Goal: Task Accomplishment & Management: Manage account settings

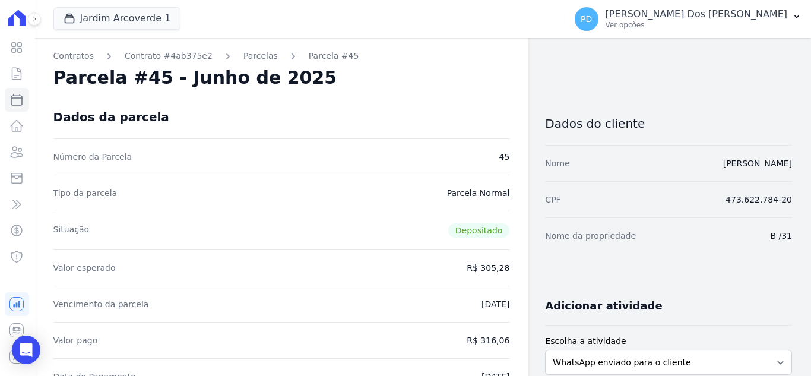
scroll to position [356, 0]
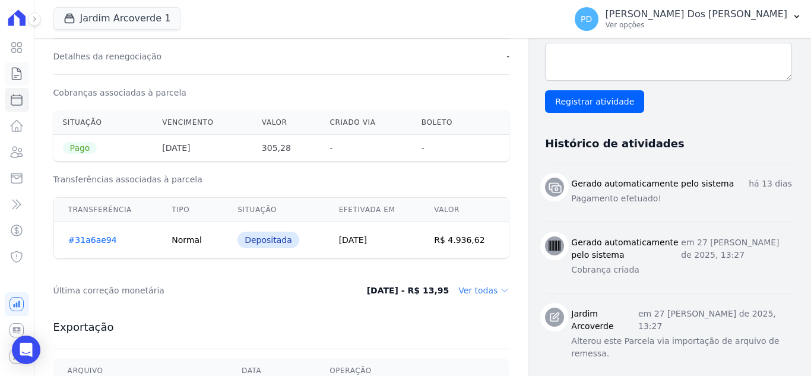
click at [21, 75] on icon at bounding box center [16, 74] width 9 height 12
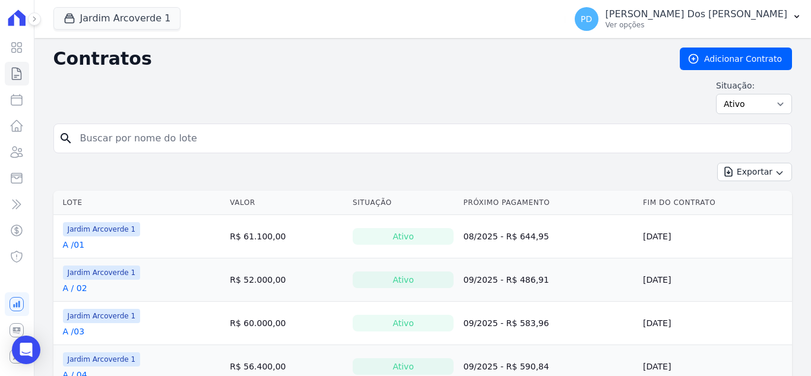
click at [182, 139] on input "search" at bounding box center [430, 139] width 714 height 24
type input "e / 15"
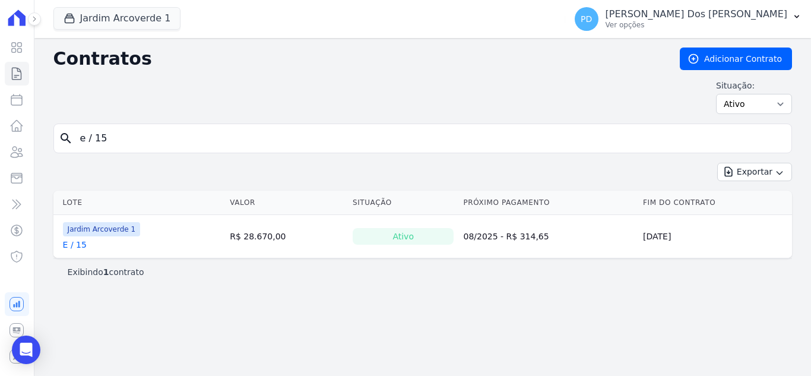
click at [77, 243] on link "E / 15" at bounding box center [75, 245] width 24 height 12
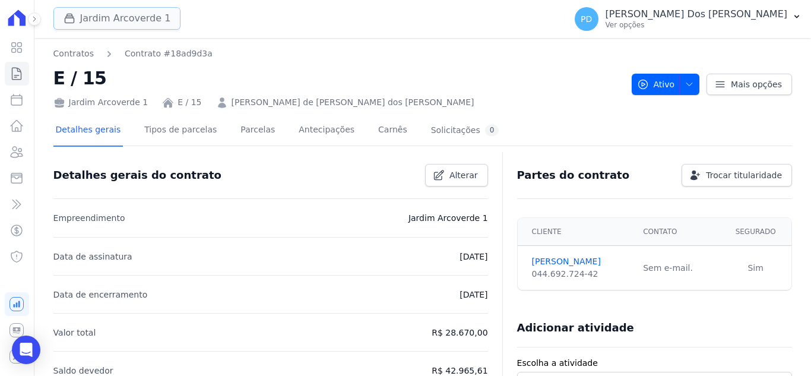
click at [91, 14] on button "Jardim Arcoverde 1" at bounding box center [117, 18] width 128 height 23
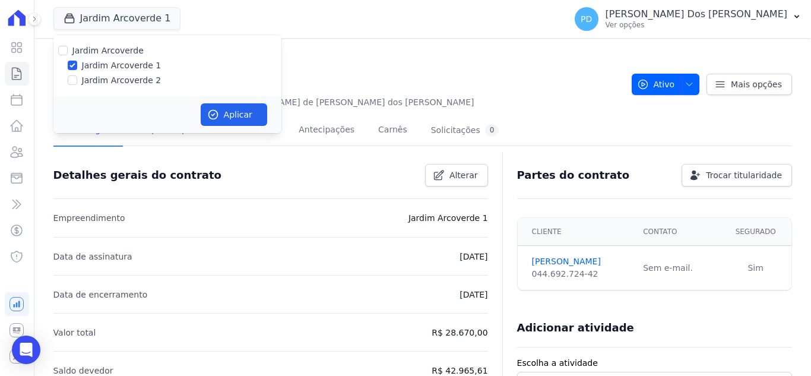
click at [96, 77] on label "Jardim Arcoverde 2" at bounding box center [122, 80] width 80 height 12
click at [77, 77] on input "Jardim Arcoverde 2" at bounding box center [73, 80] width 10 height 10
checkbox input "true"
click at [216, 111] on icon "button" at bounding box center [212, 114] width 9 height 9
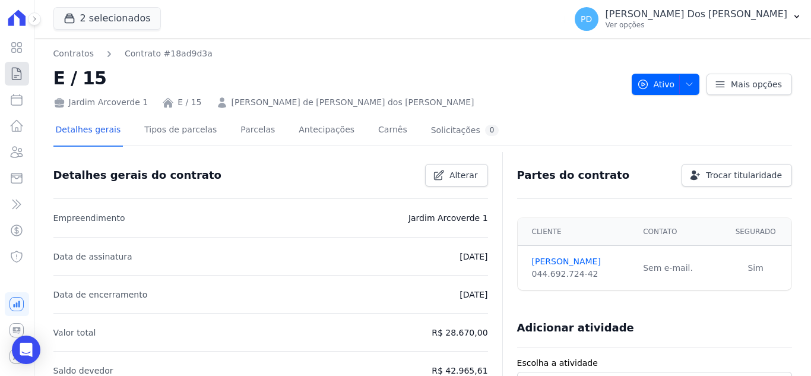
click at [19, 72] on icon at bounding box center [17, 74] width 14 height 14
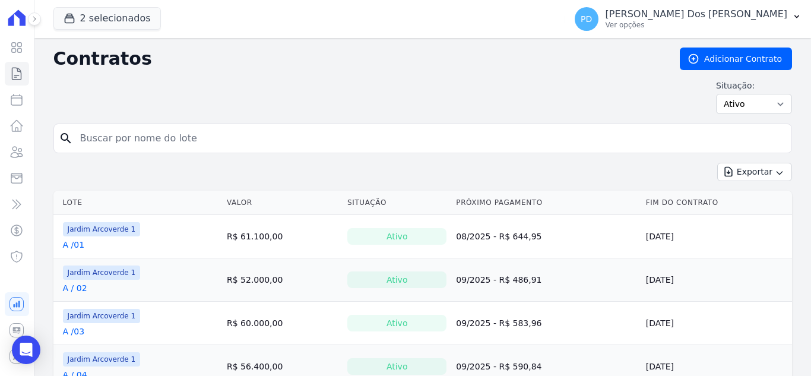
click at [135, 134] on input "search" at bounding box center [430, 139] width 714 height 24
type input "e / 15"
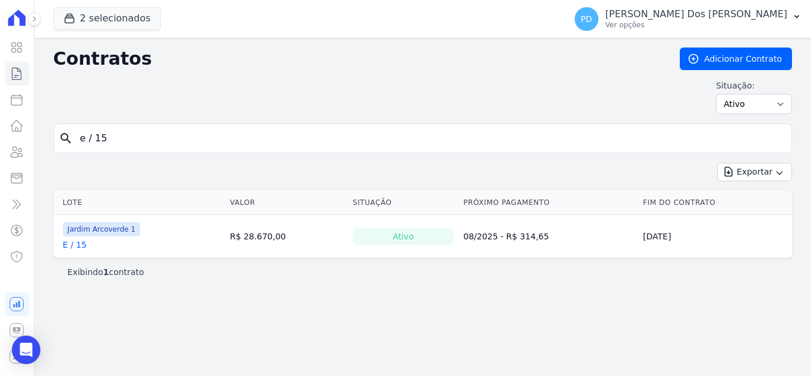
click at [74, 243] on link "E / 15" at bounding box center [75, 245] width 24 height 12
click at [94, 136] on input "e / 15" at bounding box center [430, 139] width 714 height 24
type input "e /15"
click at [106, 137] on input "e /15" at bounding box center [430, 139] width 714 height 24
type input "e / 05"
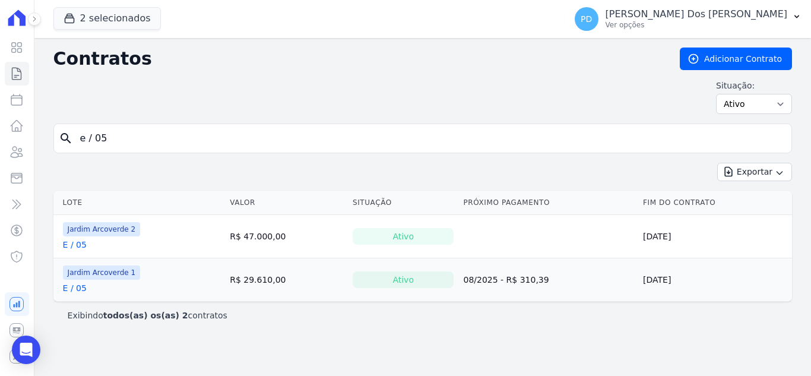
click at [80, 289] on link "E / 05" at bounding box center [75, 288] width 24 height 12
click at [72, 247] on link "E / 05" at bounding box center [75, 245] width 24 height 12
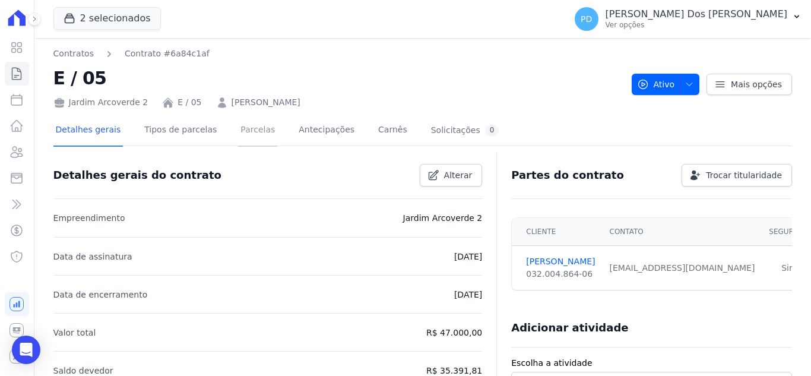
click at [238, 131] on link "Parcelas" at bounding box center [257, 130] width 39 height 31
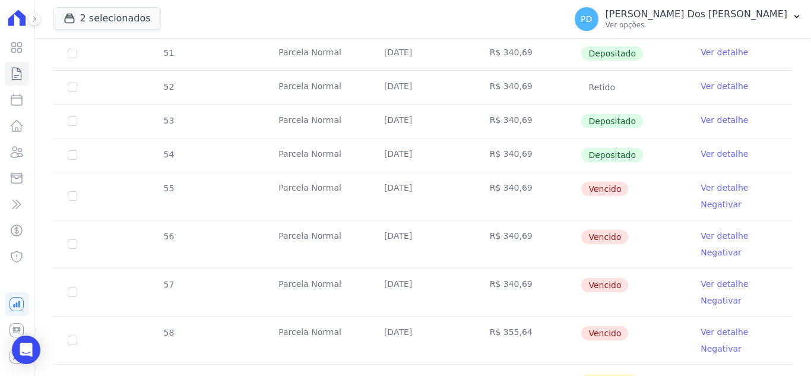
scroll to position [356, 0]
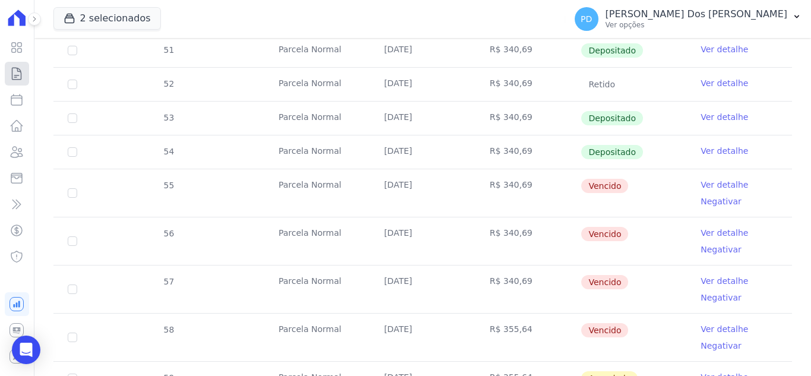
click at [17, 72] on icon at bounding box center [17, 74] width 14 height 14
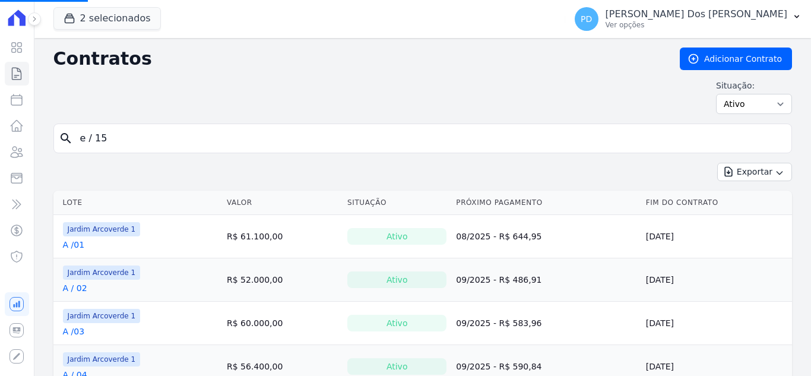
click at [112, 140] on input "e / 15" at bounding box center [430, 139] width 714 height 24
click at [112, 140] on input "search" at bounding box center [430, 139] width 714 height 24
type input "g / 04"
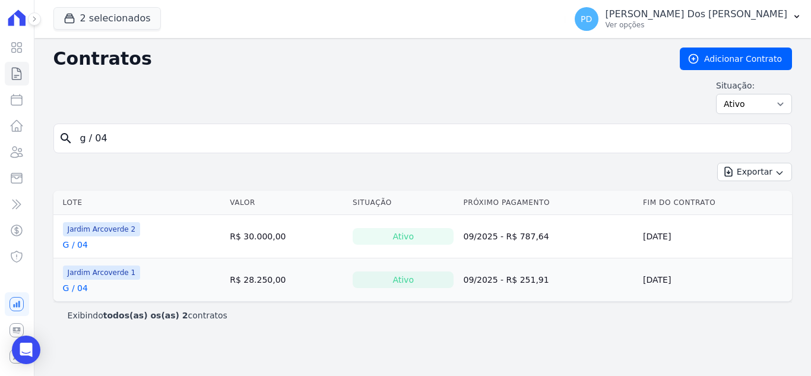
click at [82, 244] on link "G / 04" at bounding box center [75, 245] width 25 height 12
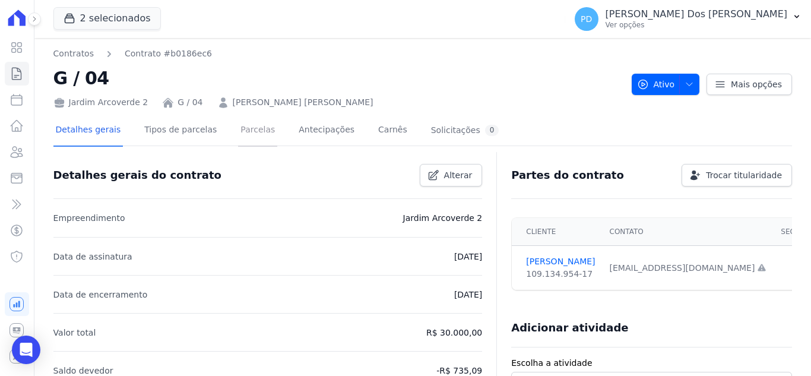
click at [238, 128] on link "Parcelas" at bounding box center [257, 130] width 39 height 31
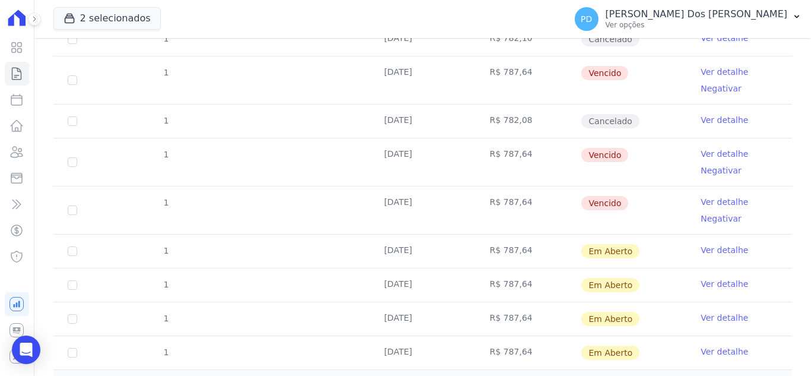
scroll to position [578, 0]
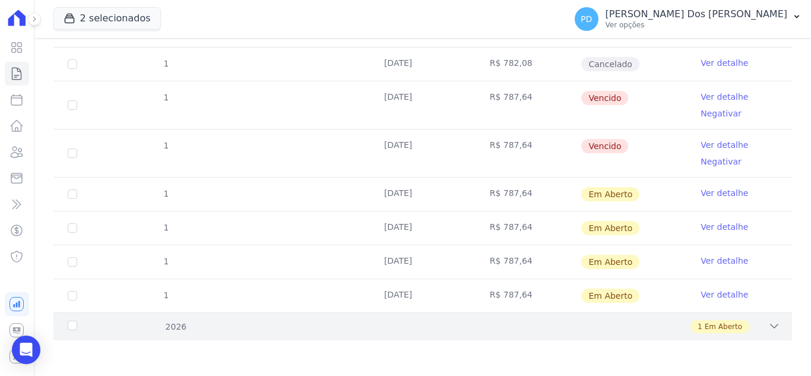
click at [73, 322] on div "2026" at bounding box center [97, 327] width 65 height 12
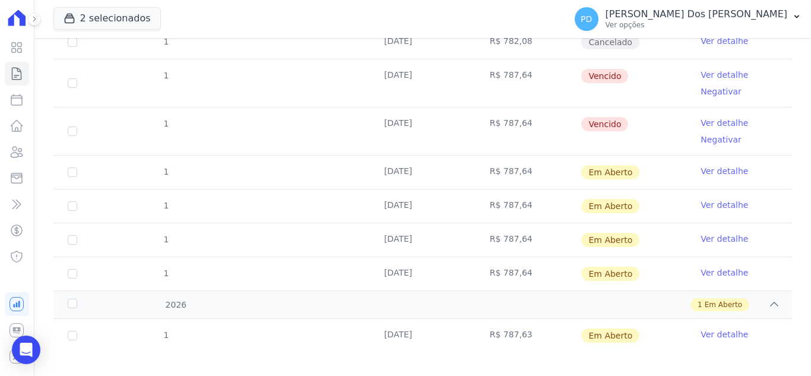
scroll to position [612, 0]
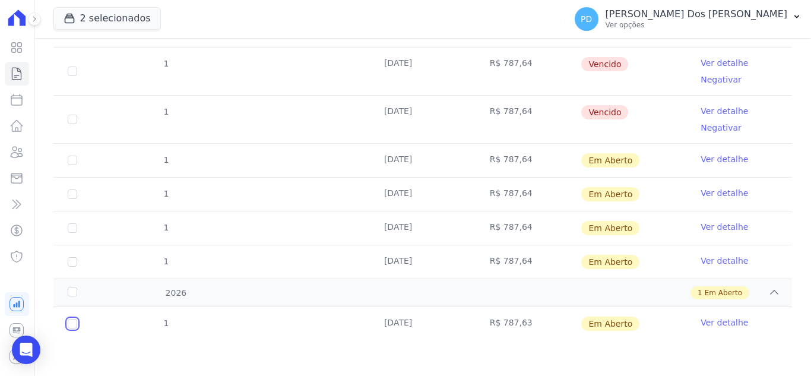
click at [69, 324] on input "checkbox" at bounding box center [73, 324] width 10 height 10
checkbox input "true"
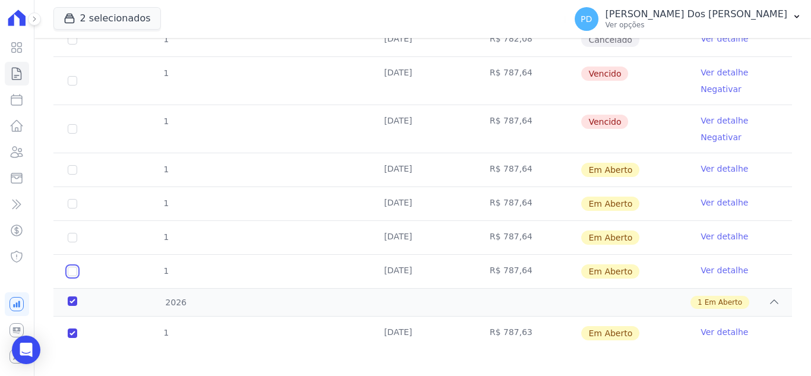
click at [73, 175] on input "checkbox" at bounding box center [73, 170] width 10 height 10
checkbox input "true"
click at [71, 175] on input "checkbox" at bounding box center [73, 170] width 10 height 10
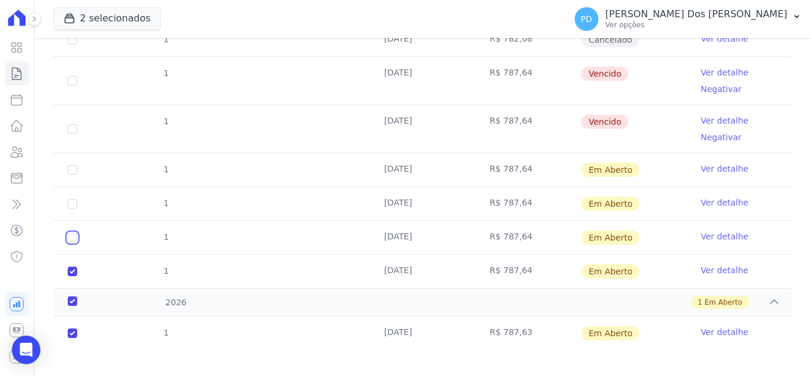
checkbox input "true"
click at [74, 175] on input "checkbox" at bounding box center [73, 170] width 10 height 10
checkbox input "true"
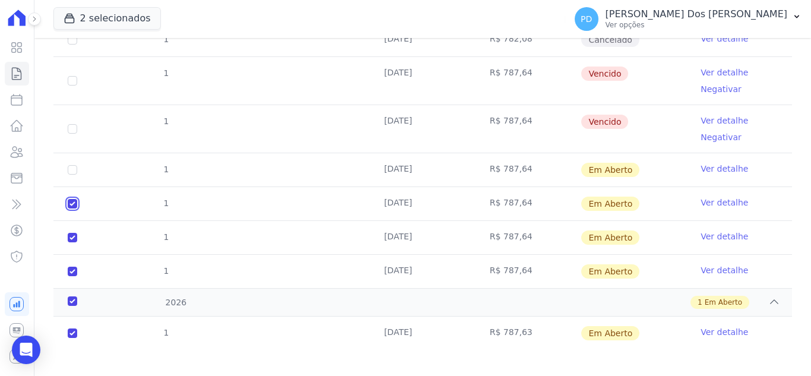
checkbox input "true"
click at [72, 165] on input "checkbox" at bounding box center [73, 170] width 10 height 10
checkbox input "true"
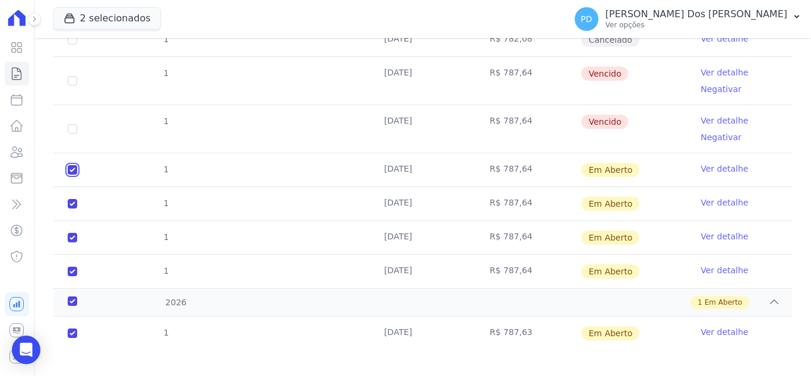
checkbox input "true"
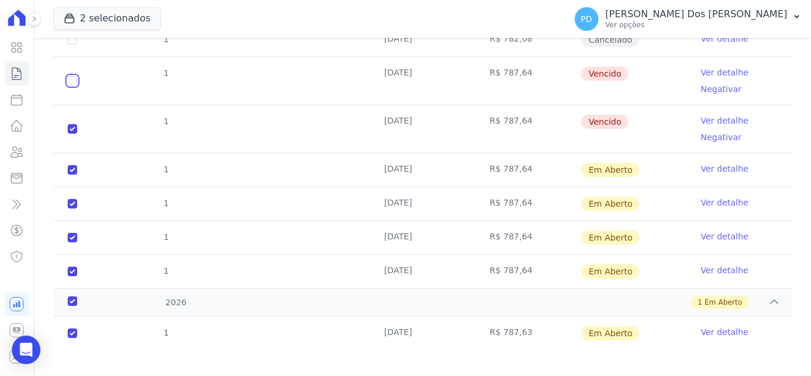
checkbox input "true"
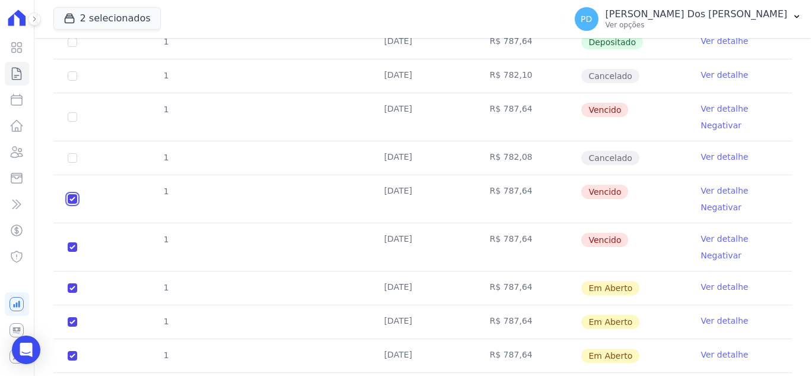
scroll to position [493, 0]
click at [72, 113] on input "checkbox" at bounding box center [73, 118] width 10 height 10
checkbox input "true"
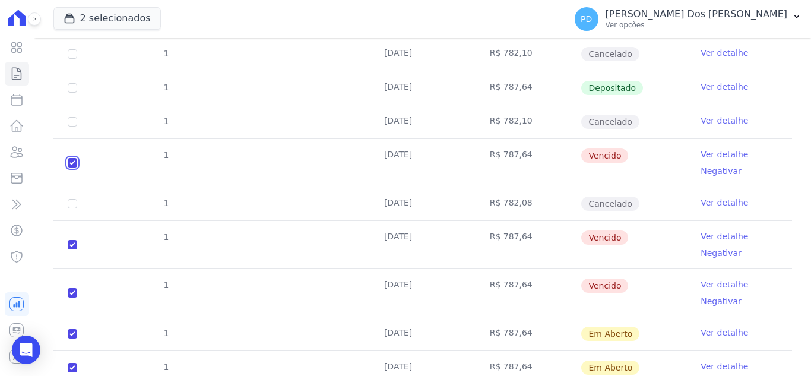
scroll to position [612, 0]
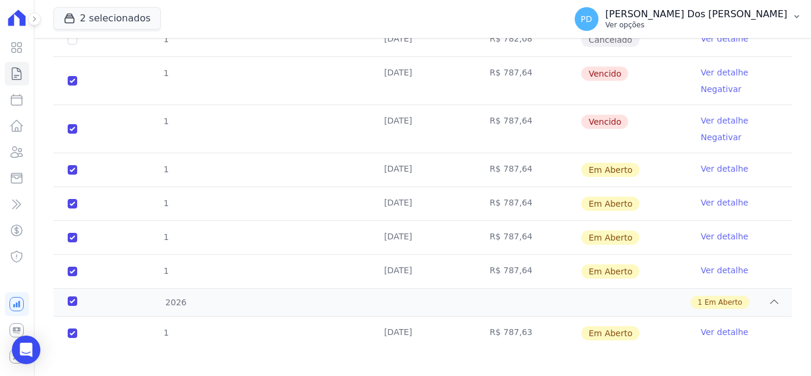
click at [797, 13] on icon "button" at bounding box center [797, 17] width 10 height 10
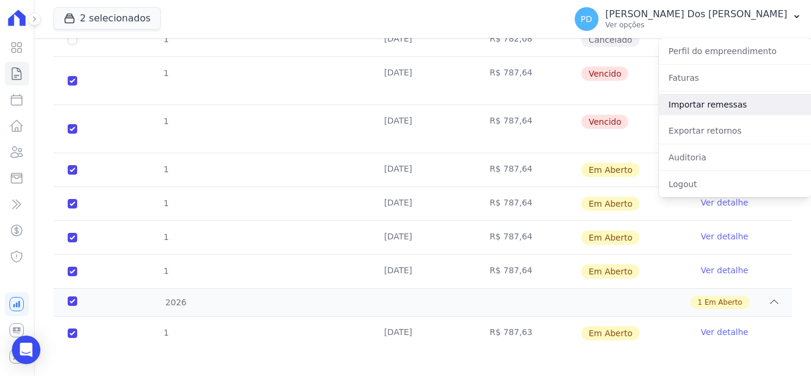
click at [715, 103] on link "Importar remessas" at bounding box center [735, 104] width 152 height 21
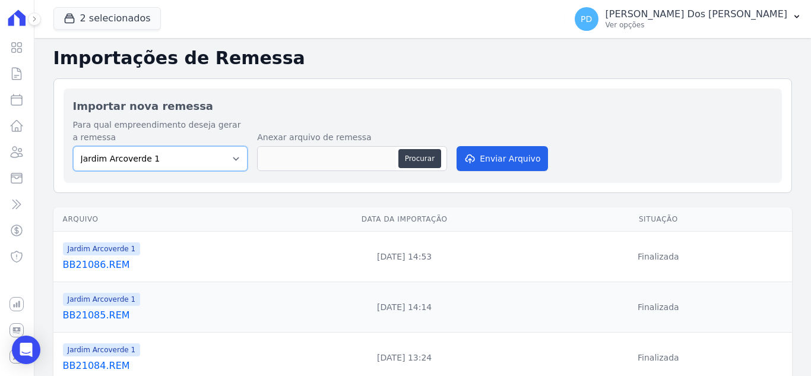
click at [171, 154] on select "[GEOGRAPHIC_DATA] 1 [GEOGRAPHIC_DATA] 2" at bounding box center [160, 158] width 175 height 25
select select "4fa78839-2c34-4f71-8278-51da0fd48ff7"
click at [73, 146] on select "[GEOGRAPHIC_DATA] 1 [GEOGRAPHIC_DATA] 2" at bounding box center [160, 158] width 175 height 25
click at [415, 162] on button "Procurar" at bounding box center [420, 158] width 43 height 19
type input "BB22081.REM"
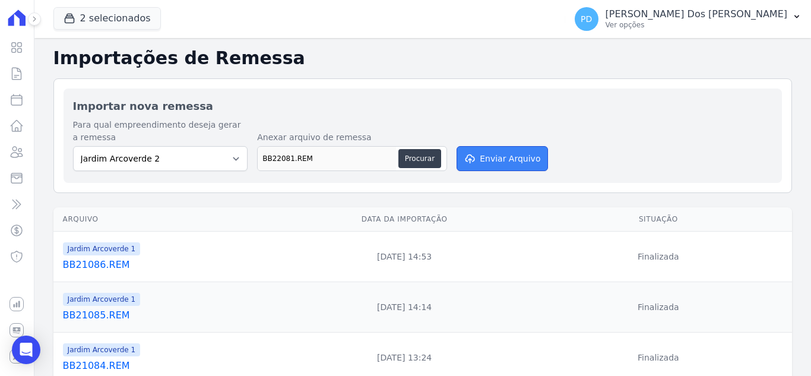
click at [505, 157] on button "Enviar Arquivo" at bounding box center [502, 158] width 91 height 25
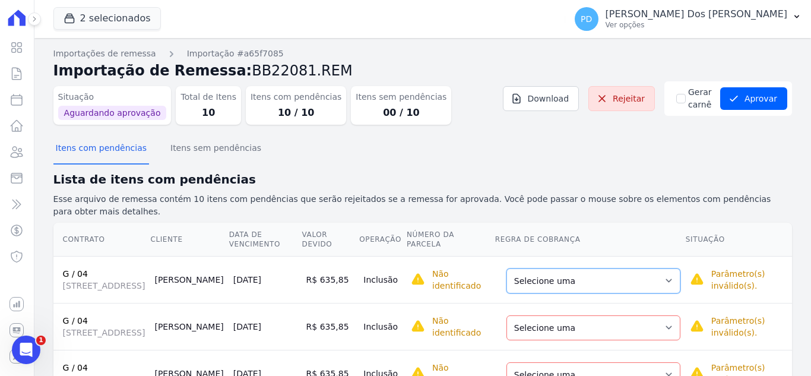
click at [646, 280] on select "Selecione uma Nova Parcela Avulsa Parcela Avulsa Existente Parcela Normal (180 …" at bounding box center [594, 280] width 174 height 25
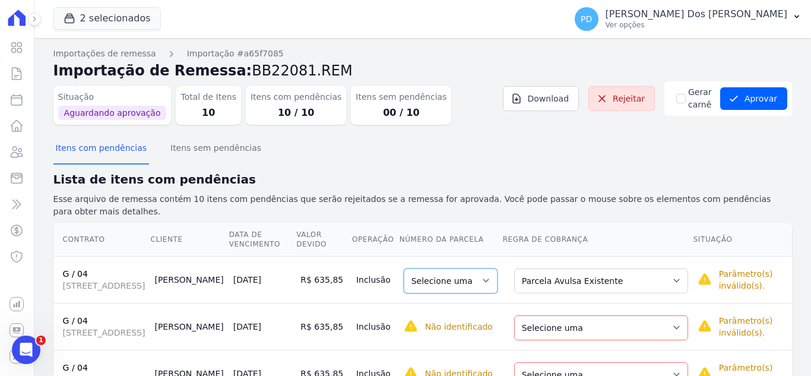
click at [473, 277] on select "Selecione uma" at bounding box center [451, 280] width 94 height 25
click at [500, 256] on td "Selecione uma" at bounding box center [450, 279] width 103 height 47
click at [494, 270] on select "Selecione uma" at bounding box center [451, 280] width 94 height 25
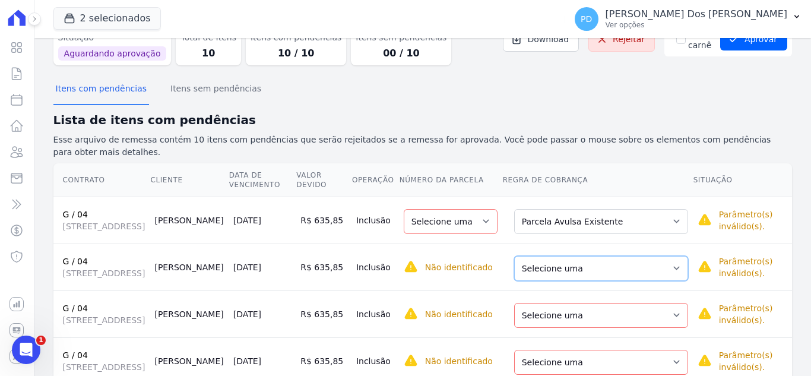
click at [583, 269] on select "Selecione uma Nova Parcela Avulsa Parcela Avulsa Existente Parcela Normal (180 …" at bounding box center [601, 268] width 174 height 25
click at [492, 270] on select "Selecione uma" at bounding box center [451, 268] width 94 height 25
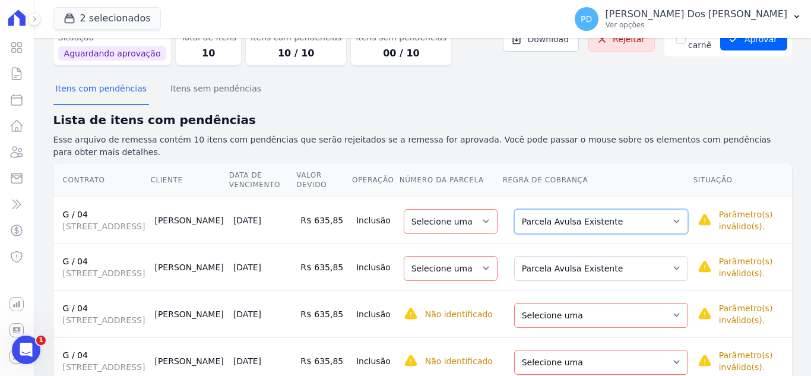
click at [573, 210] on select "Selecione uma Nova Parcela Avulsa Parcela Avulsa Existente Parcela Normal (180 …" at bounding box center [601, 221] width 174 height 25
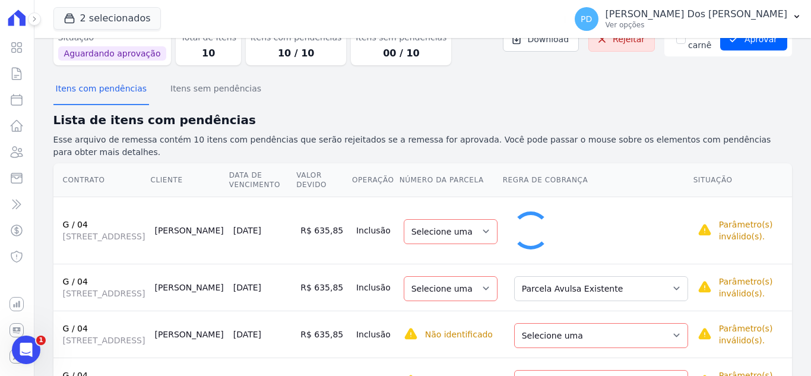
select select "1"
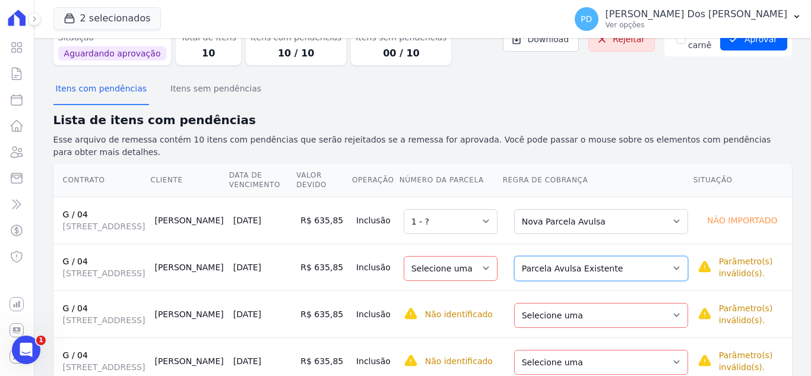
click at [570, 264] on select "Selecione uma Nova Parcela Avulsa Parcela Avulsa Existente Parcela Normal (180 …" at bounding box center [601, 268] width 174 height 25
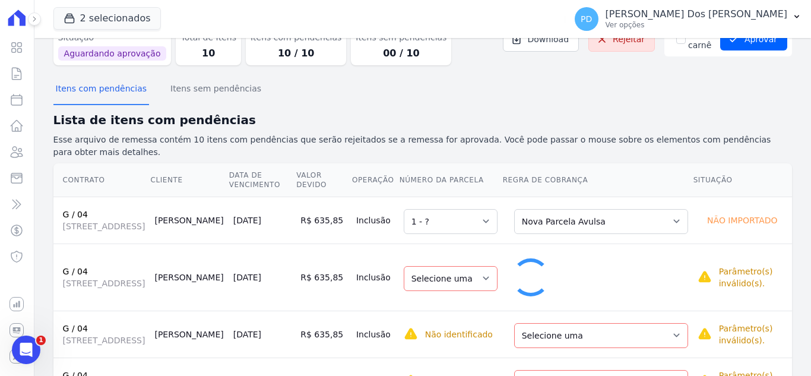
select select "1"
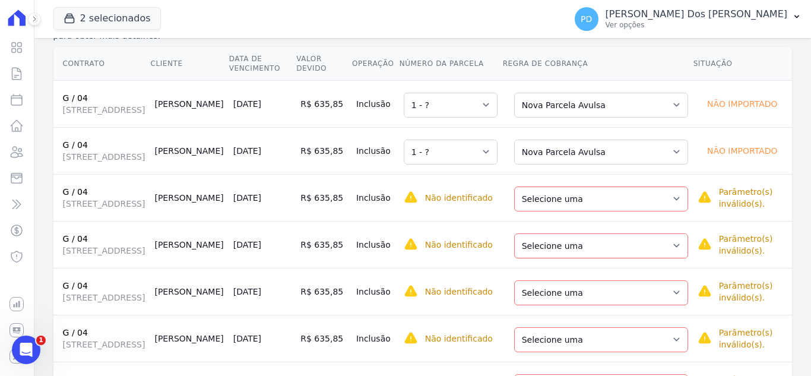
scroll to position [238, 0]
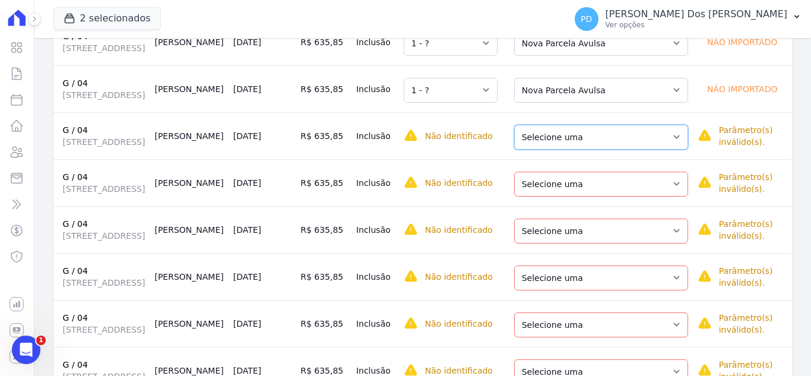
click at [581, 141] on select "Selecione uma Nova Parcela Avulsa Parcela Avulsa Existente Parcela Normal (180 …" at bounding box center [601, 137] width 174 height 25
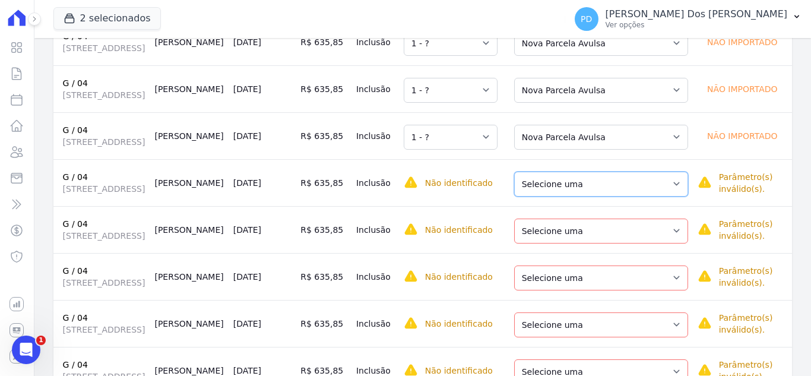
click at [577, 197] on select "Selecione uma Nova Parcela Avulsa Parcela Avulsa Existente Parcela Normal (180 …" at bounding box center [601, 184] width 174 height 25
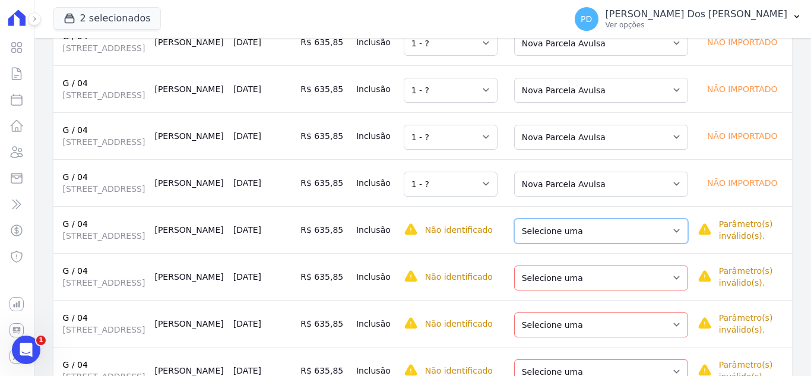
click at [570, 244] on select "Selecione uma Nova Parcela Avulsa Parcela Avulsa Existente Parcela Normal (180 …" at bounding box center [601, 231] width 174 height 25
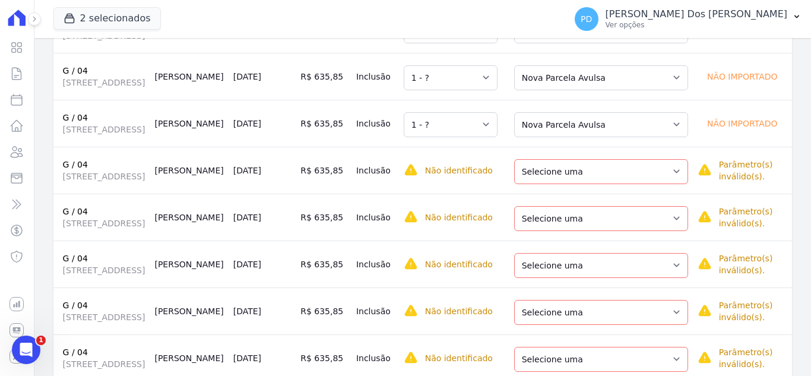
scroll to position [356, 0]
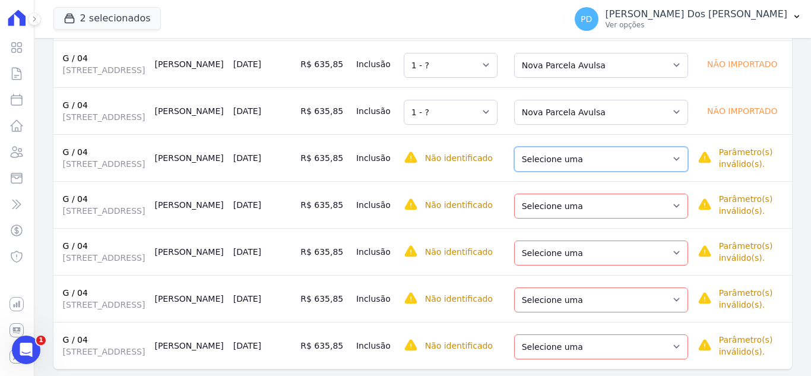
click at [586, 172] on select "Selecione uma Nova Parcela Avulsa Parcela Avulsa Existente Parcela Normal (180 …" at bounding box center [601, 159] width 174 height 25
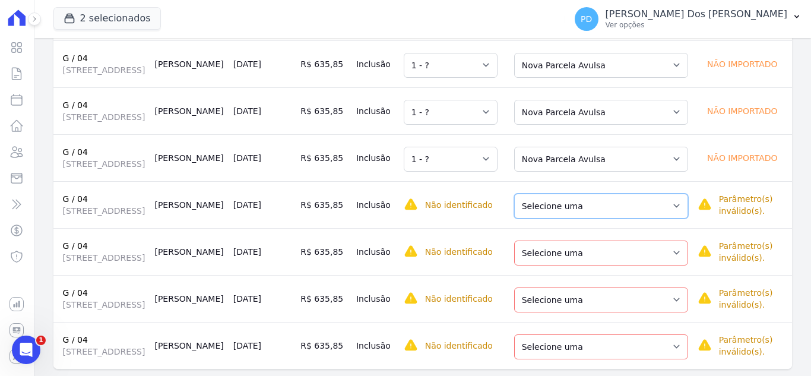
click at [580, 219] on select "Selecione uma Nova Parcela Avulsa Parcela Avulsa Existente Parcela Normal (180 …" at bounding box center [601, 206] width 174 height 25
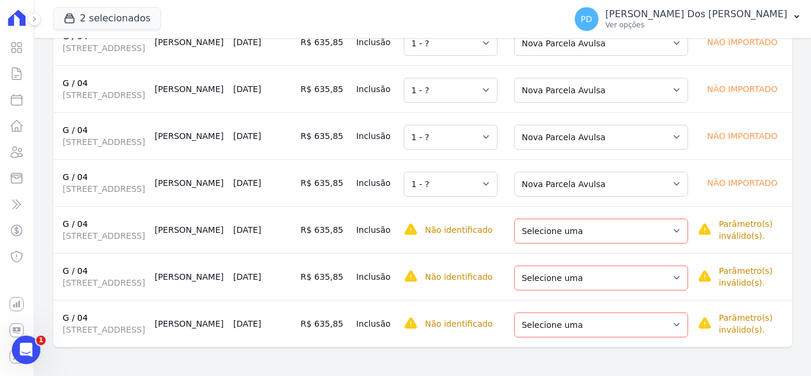
scroll to position [450, 0]
click at [567, 219] on select "Selecione uma Nova Parcela Avulsa Parcela Avulsa Existente Parcela Normal (180 …" at bounding box center [601, 231] width 174 height 25
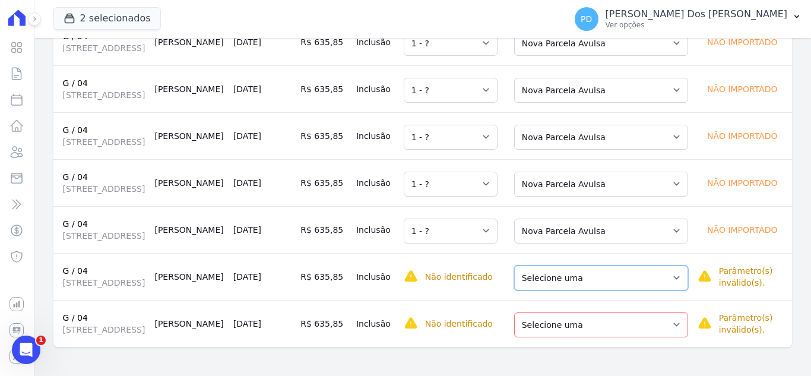
click at [555, 266] on select "Selecione uma Nova Parcela Avulsa Parcela Avulsa Existente Parcela Normal (180 …" at bounding box center [601, 278] width 174 height 25
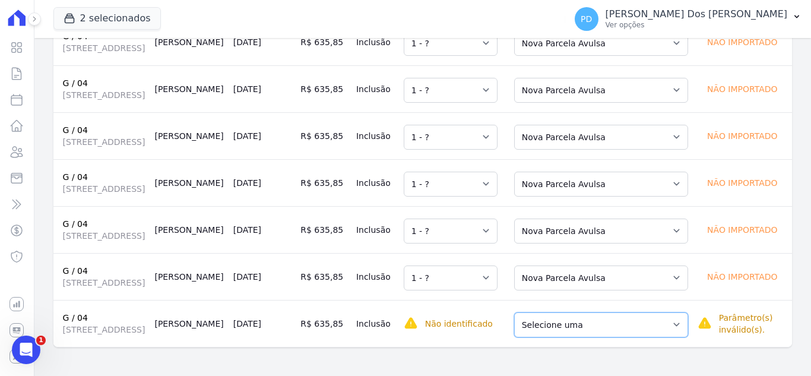
click at [558, 320] on select "Selecione uma Nova Parcela Avulsa Parcela Avulsa Existente Parcela Normal (180 …" at bounding box center [601, 324] width 174 height 25
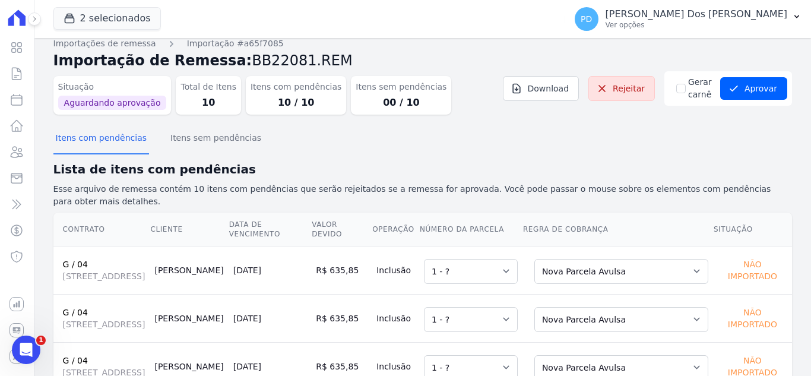
scroll to position [0, 0]
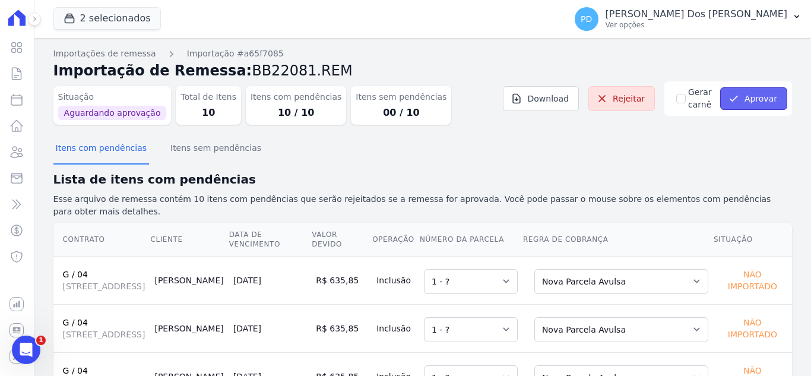
click at [737, 100] on button "Aprovar" at bounding box center [753, 98] width 67 height 23
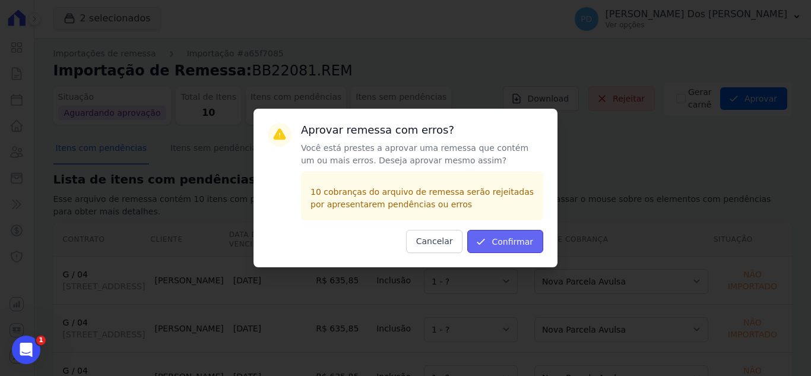
click at [508, 235] on button "Confirmar" at bounding box center [505, 241] width 76 height 23
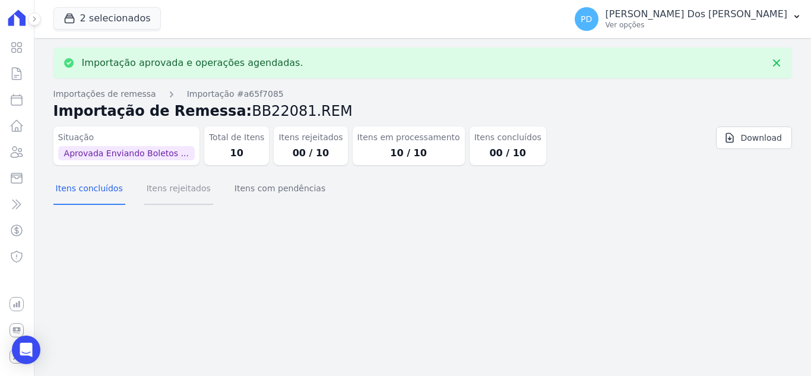
click at [161, 187] on button "Itens rejeitados" at bounding box center [178, 189] width 69 height 31
click at [235, 188] on button "Itens com pendências" at bounding box center [280, 189] width 96 height 31
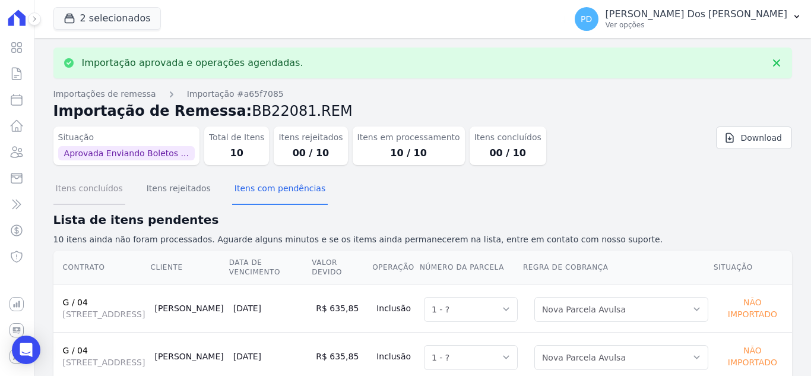
click at [90, 187] on button "Itens concluídos" at bounding box center [89, 189] width 72 height 31
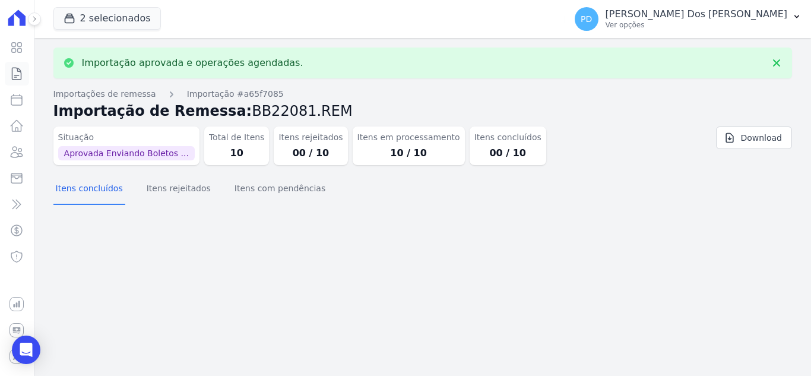
click at [16, 71] on icon at bounding box center [17, 74] width 14 height 14
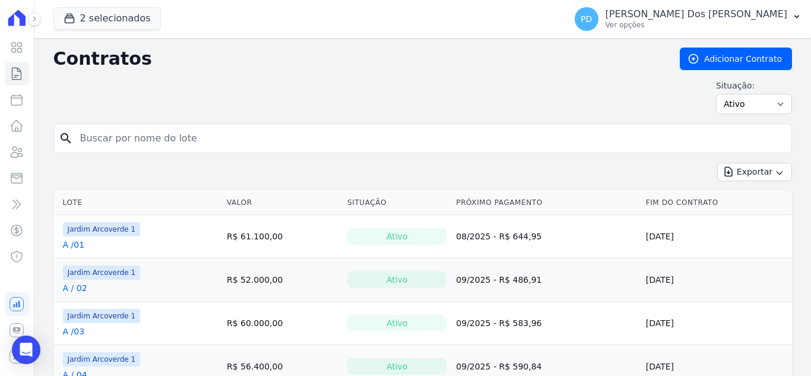
click at [251, 139] on input "search" at bounding box center [430, 139] width 714 height 24
type input "g / 04"
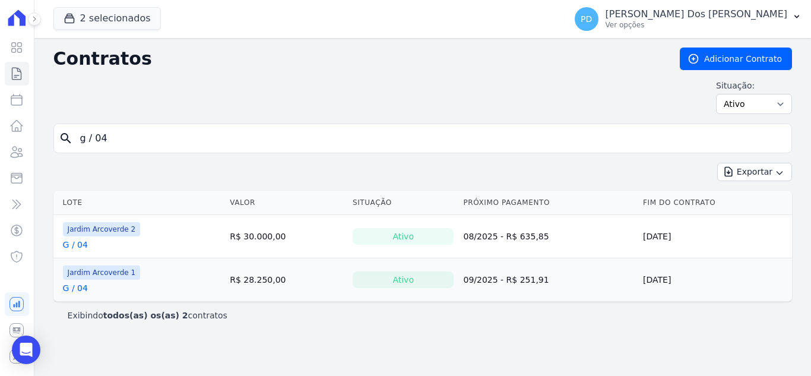
click at [80, 243] on link "G / 04" at bounding box center [75, 245] width 25 height 12
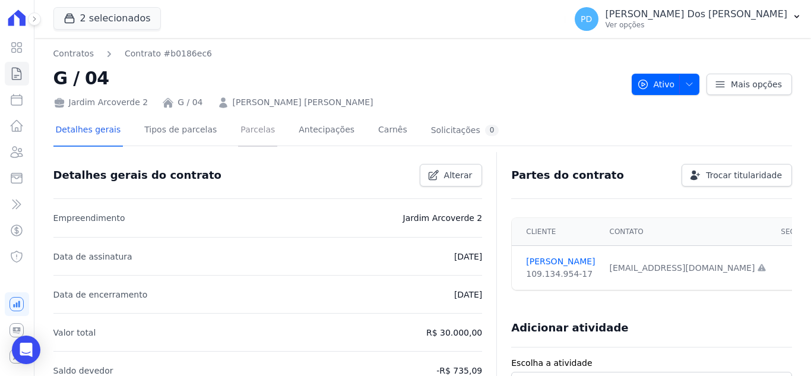
click at [248, 129] on link "Parcelas" at bounding box center [257, 130] width 39 height 31
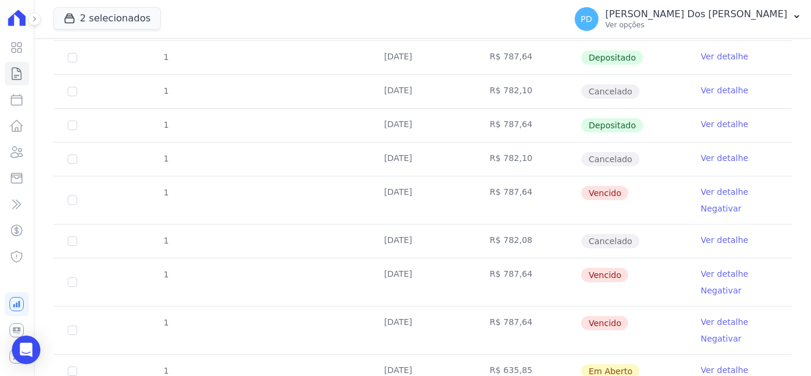
scroll to position [416, 0]
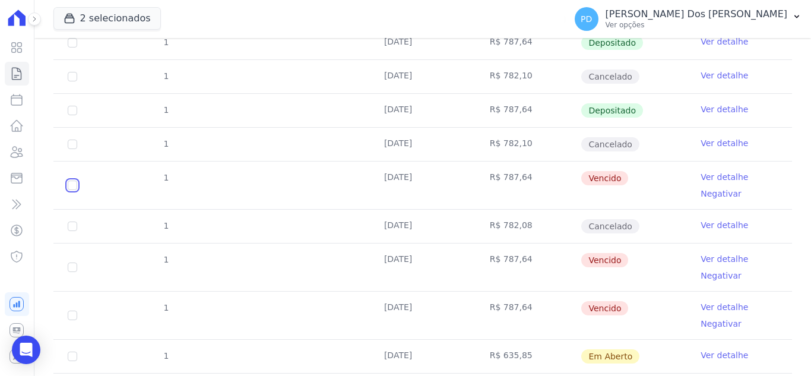
click at [72, 183] on input "checkbox" at bounding box center [73, 186] width 10 height 10
checkbox input "true"
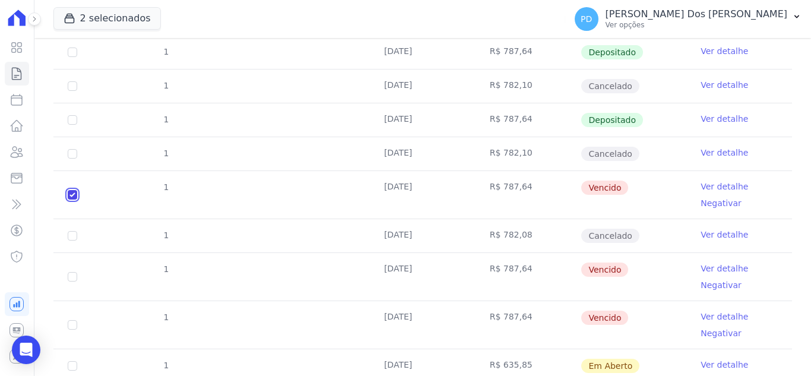
scroll to position [425, 0]
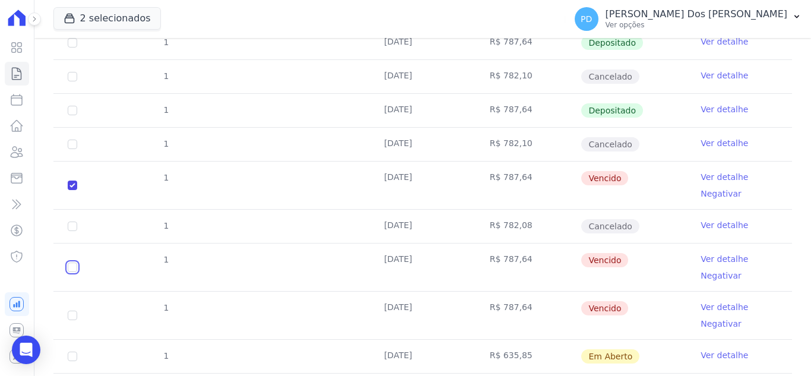
click at [72, 190] on input "checkbox" at bounding box center [73, 186] width 10 height 10
checkbox input "true"
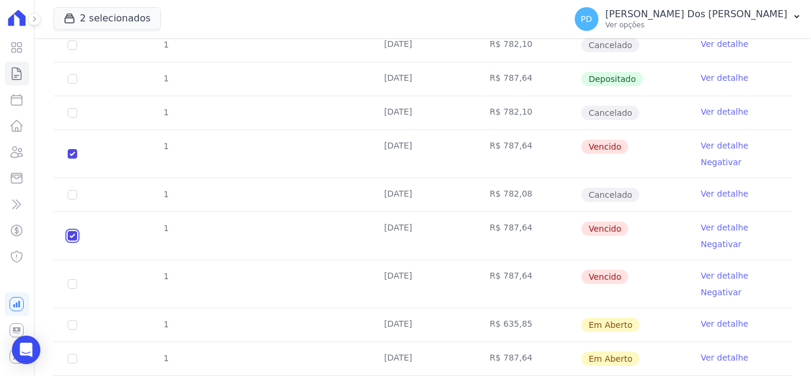
scroll to position [485, 0]
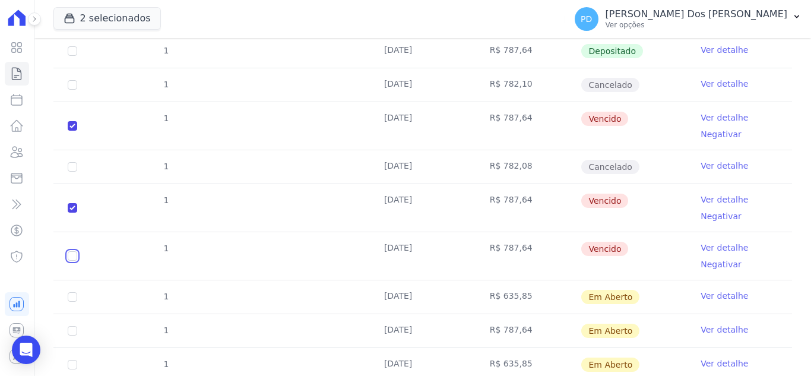
click at [68, 131] on input "checkbox" at bounding box center [73, 126] width 10 height 10
checkbox input "true"
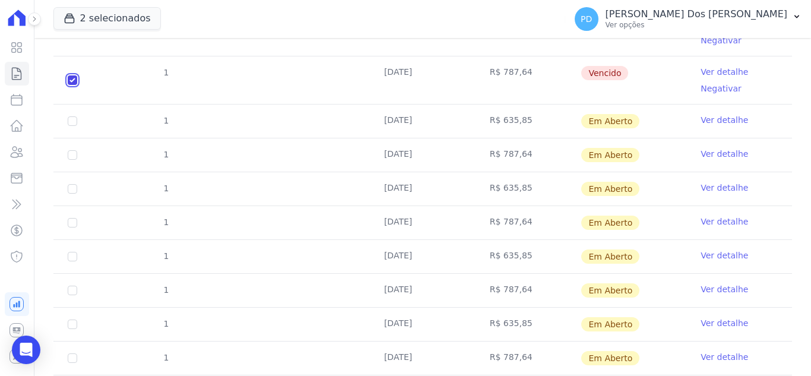
scroll to position [663, 0]
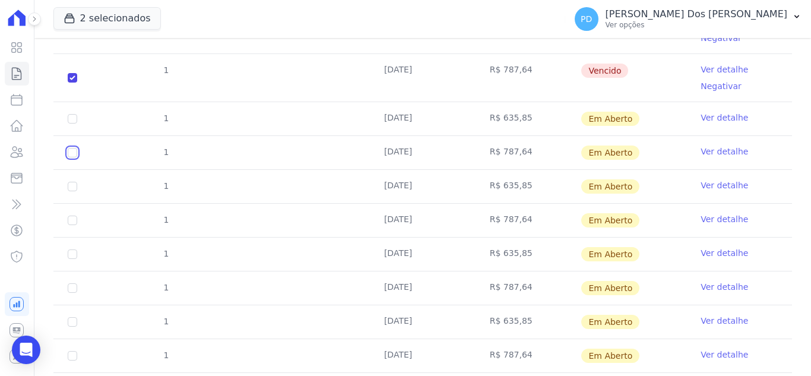
click at [71, 124] on input "checkbox" at bounding box center [73, 119] width 10 height 10
checkbox input "true"
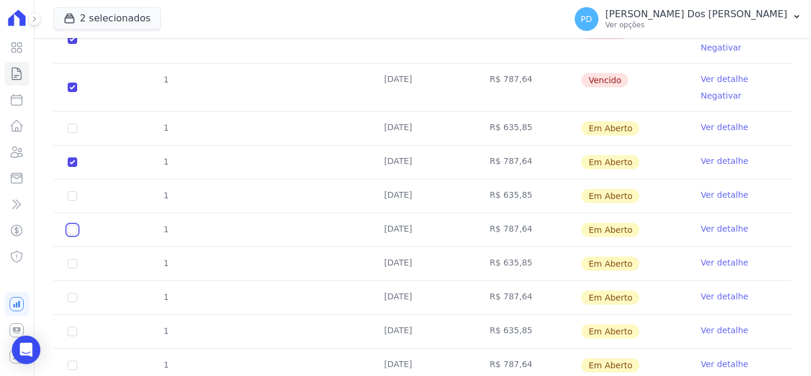
click at [71, 133] on input "checkbox" at bounding box center [73, 129] width 10 height 10
checkbox input "true"
click at [72, 133] on input "checkbox" at bounding box center [73, 129] width 10 height 10
checkbox input "true"
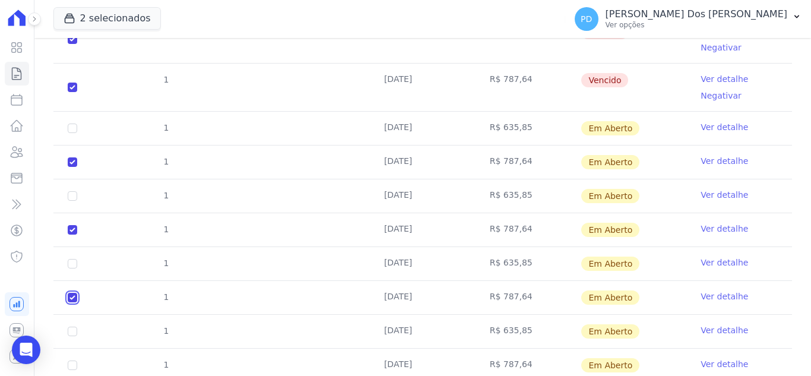
checkbox input "true"
click at [70, 133] on input "checkbox" at bounding box center [73, 129] width 10 height 10
checkbox input "true"
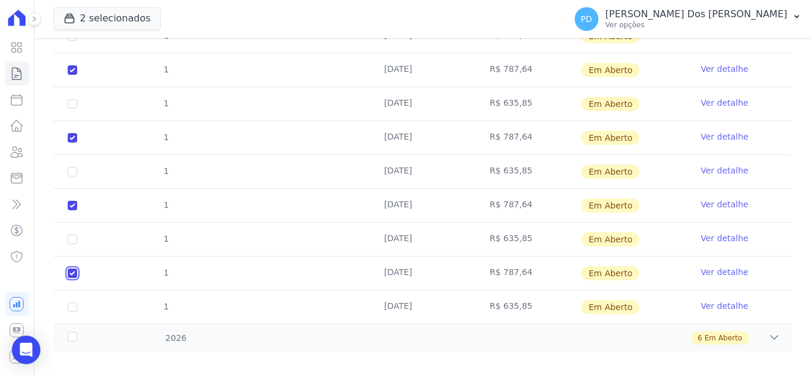
scroll to position [747, 0]
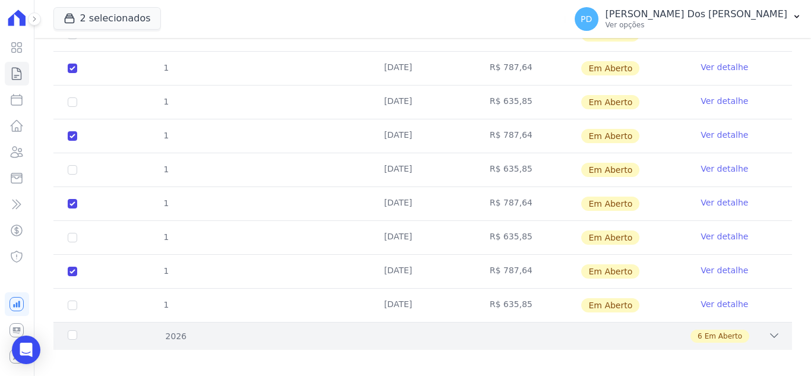
click at [69, 330] on div "2026" at bounding box center [97, 336] width 65 height 12
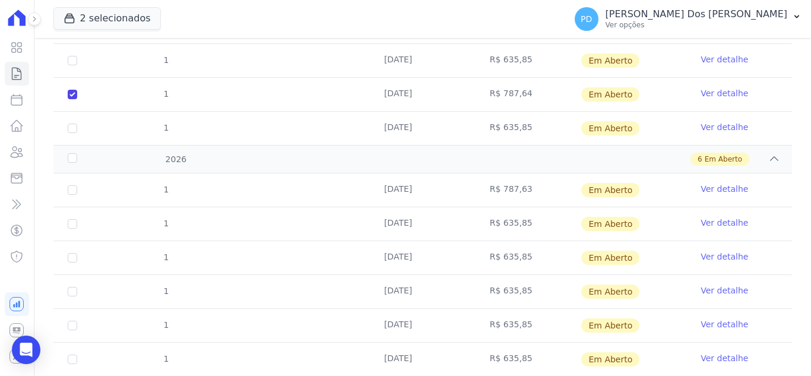
scroll to position [925, 0]
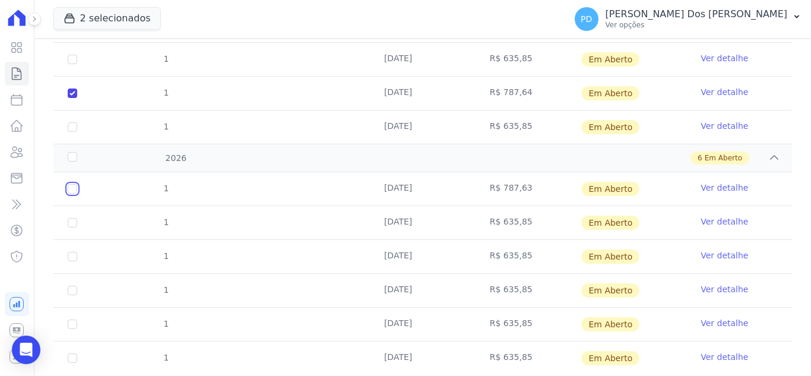
click at [72, 184] on input "checkbox" at bounding box center [73, 189] width 10 height 10
checkbox input "true"
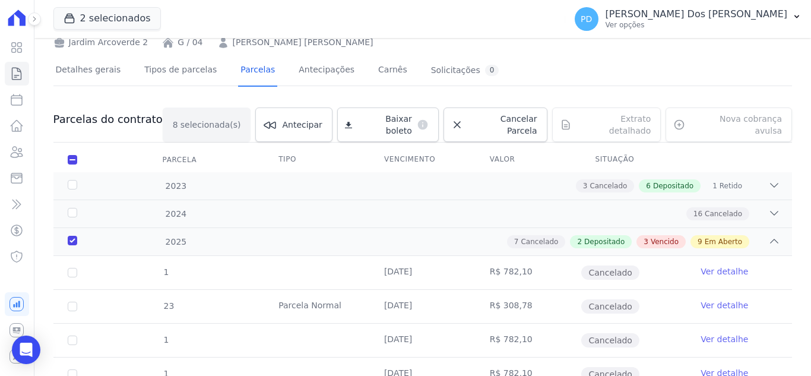
scroll to position [59, 0]
click at [506, 119] on span "Cancelar Parcela" at bounding box center [502, 125] width 69 height 24
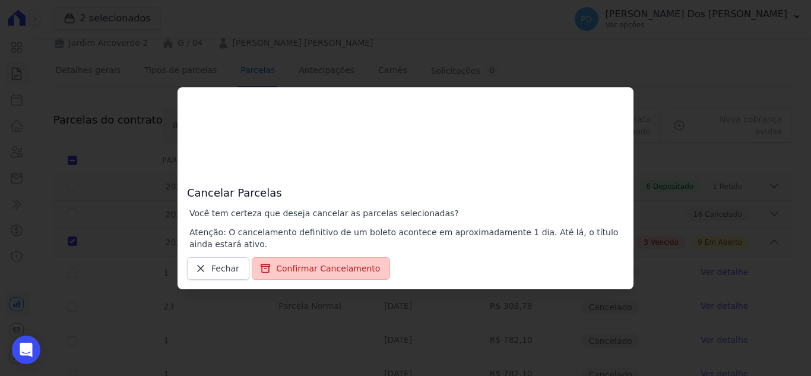
click at [327, 267] on button "Confirmar Cancelamento" at bounding box center [321, 268] width 138 height 23
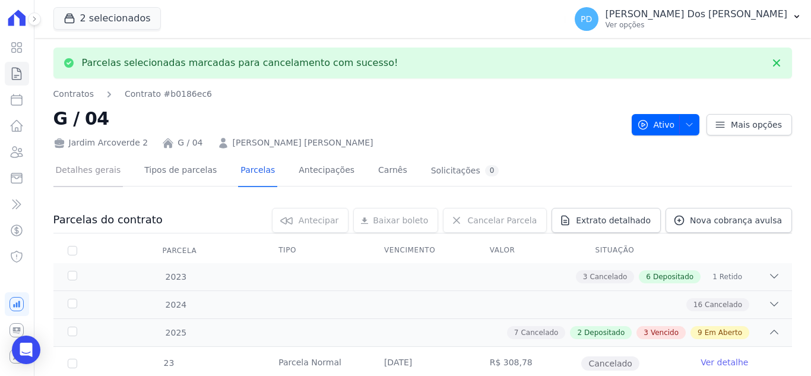
click at [84, 170] on link "Detalhes gerais" at bounding box center [88, 171] width 70 height 31
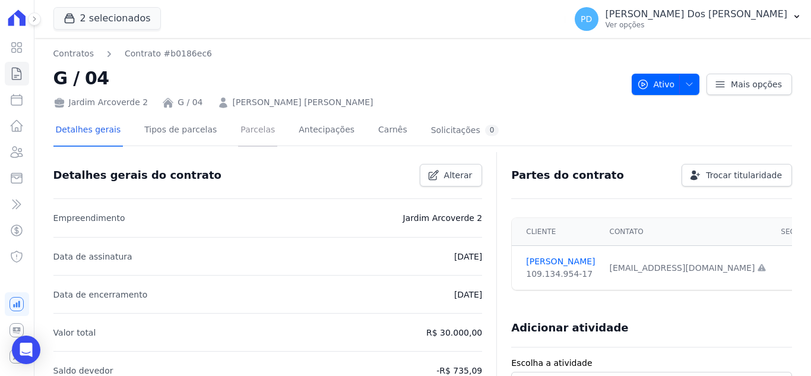
click at [248, 132] on link "Parcelas" at bounding box center [257, 130] width 39 height 31
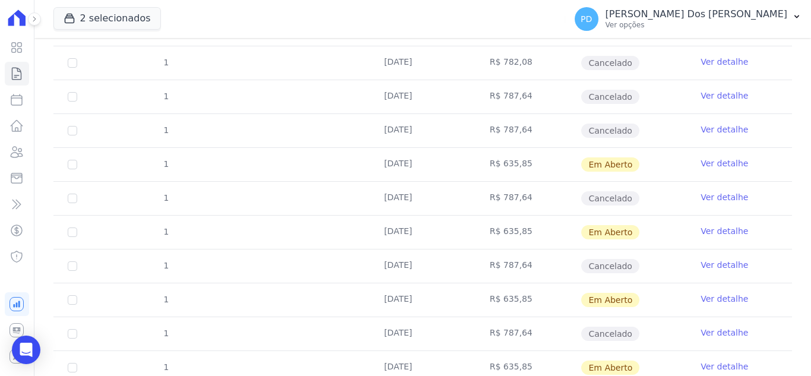
scroll to position [586, 0]
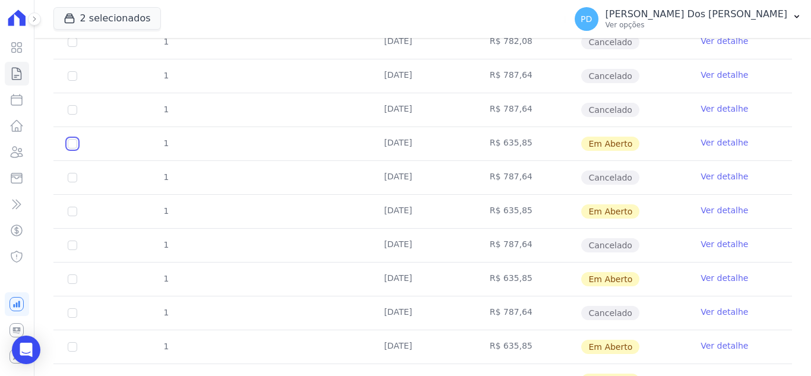
click at [70, 146] on input "checkbox" at bounding box center [73, 144] width 10 height 10
checkbox input "true"
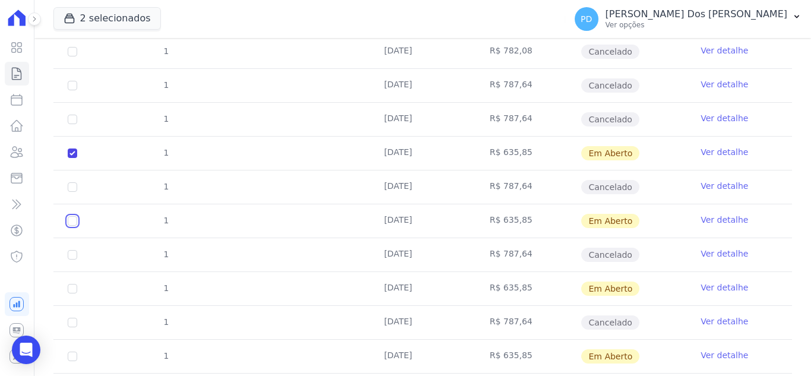
click at [68, 158] on input "checkbox" at bounding box center [73, 153] width 10 height 10
checkbox input "true"
click at [72, 158] on input "checkbox" at bounding box center [73, 153] width 10 height 10
checkbox input "true"
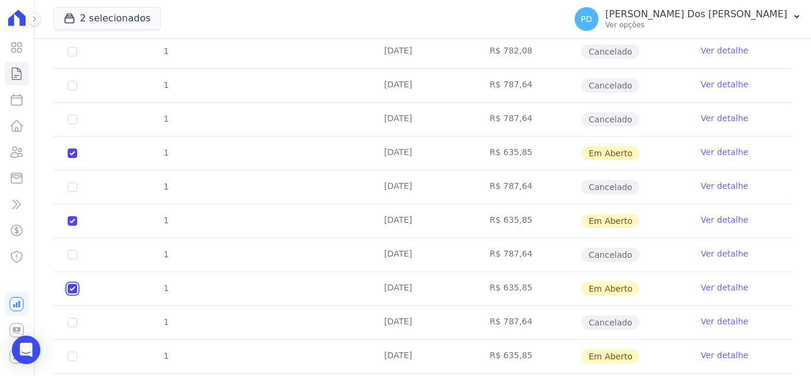
checkbox input "true"
click at [72, 158] on input "checkbox" at bounding box center [73, 153] width 10 height 10
checkbox input "true"
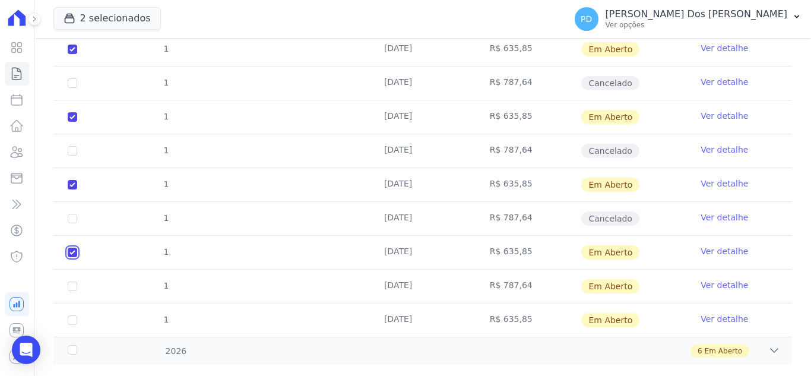
scroll to position [704, 0]
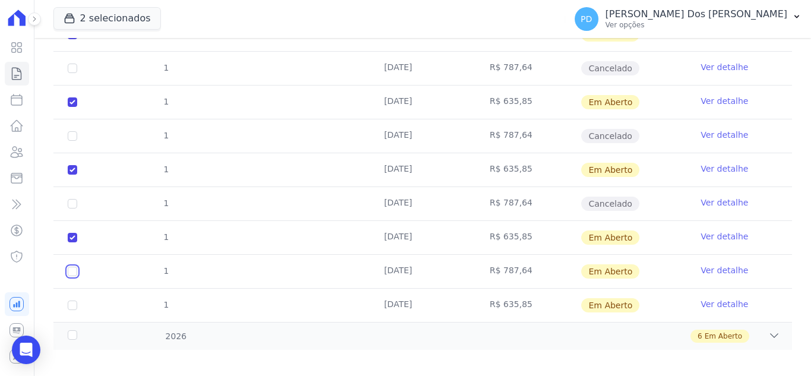
click at [72, 39] on input "checkbox" at bounding box center [73, 35] width 10 height 10
checkbox input "true"
click at [69, 39] on input "checkbox" at bounding box center [73, 35] width 10 height 10
checkbox input "true"
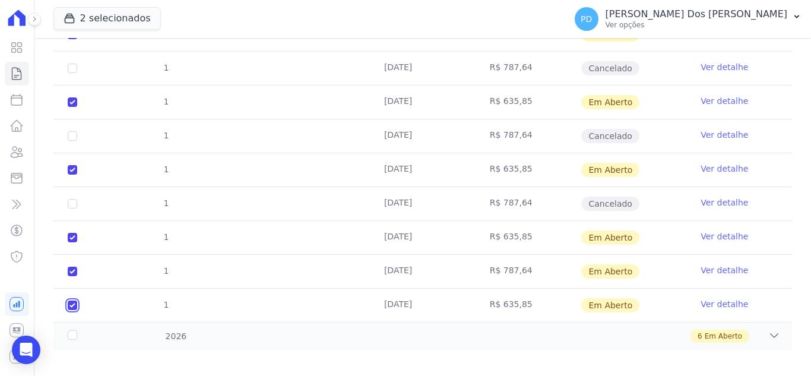
checkbox input "true"
click at [68, 330] on div "2026" at bounding box center [97, 336] width 65 height 12
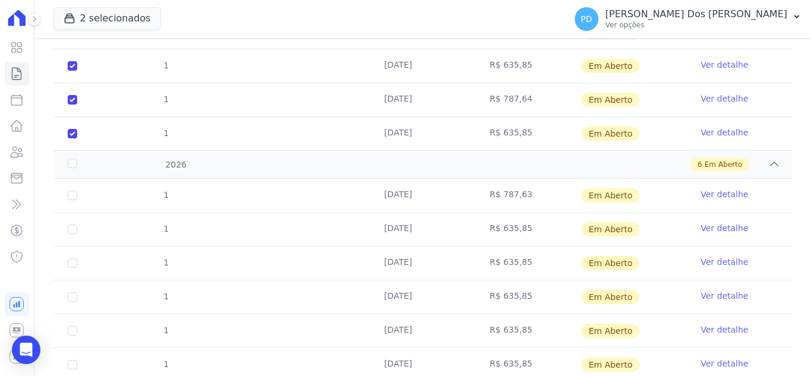
scroll to position [883, 0]
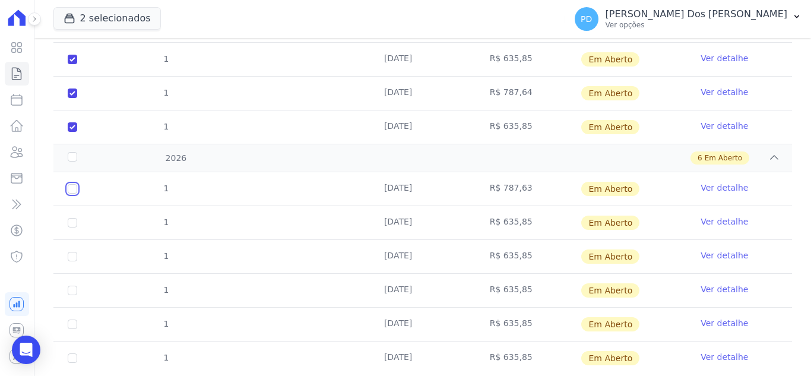
click at [72, 184] on input "checkbox" at bounding box center [73, 189] width 10 height 10
checkbox input "true"
click at [71, 184] on input "checkbox" at bounding box center [73, 189] width 10 height 10
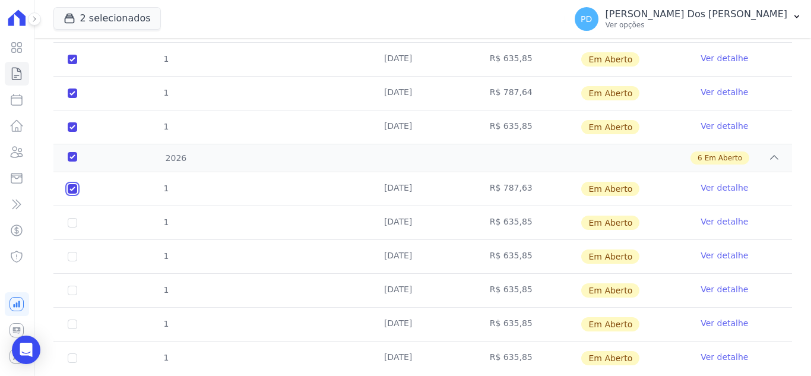
checkbox input "false"
checkbox input "true"
checkbox input "false"
click at [71, 194] on input "checkbox" at bounding box center [73, 189] width 10 height 10
checkbox input "true"
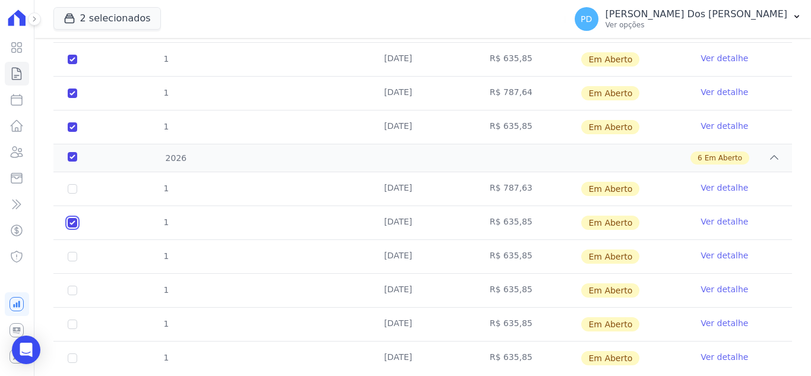
checkbox input "true"
click at [69, 194] on input "checkbox" at bounding box center [73, 189] width 10 height 10
checkbox input "true"
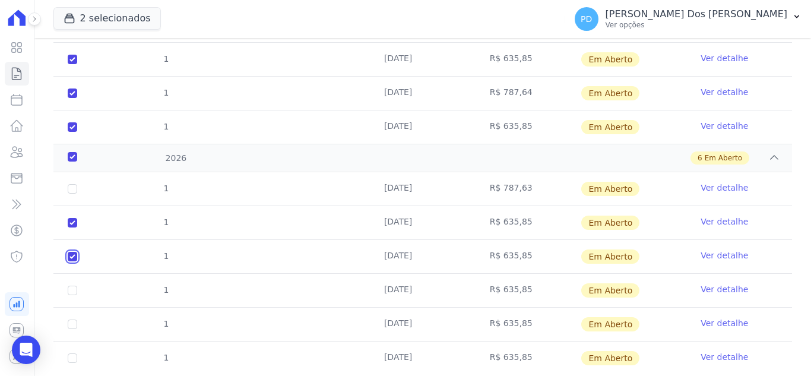
checkbox input "true"
click at [72, 194] on input "checkbox" at bounding box center [73, 189] width 10 height 10
checkbox input "true"
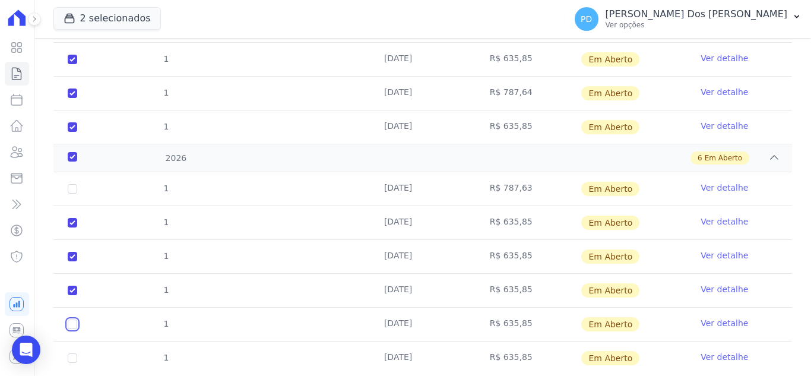
click at [71, 194] on input "checkbox" at bounding box center [73, 189] width 10 height 10
checkbox input "true"
click at [69, 194] on input "checkbox" at bounding box center [73, 189] width 10 height 10
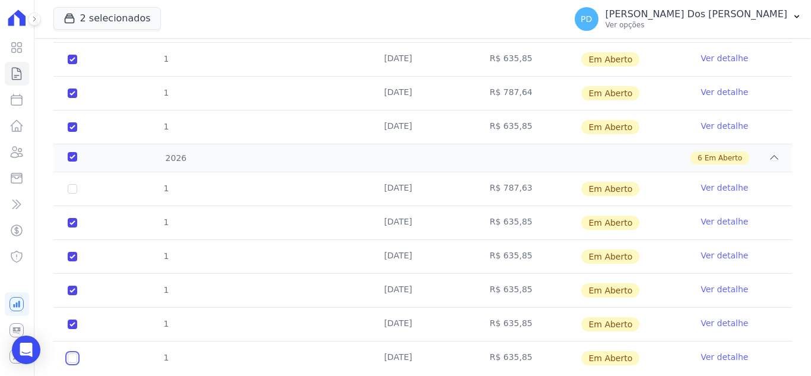
checkbox input "true"
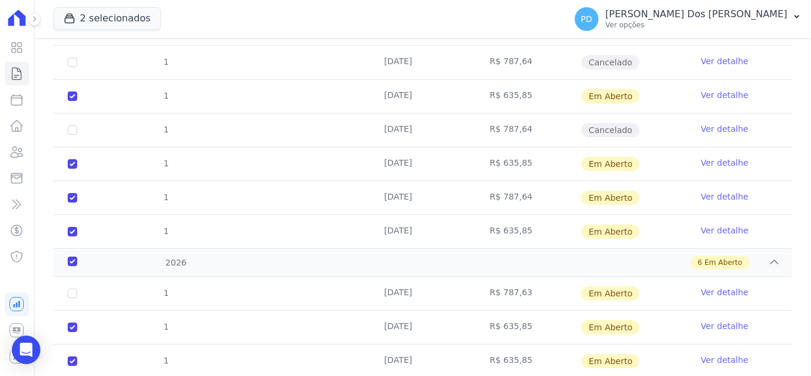
scroll to position [764, 0]
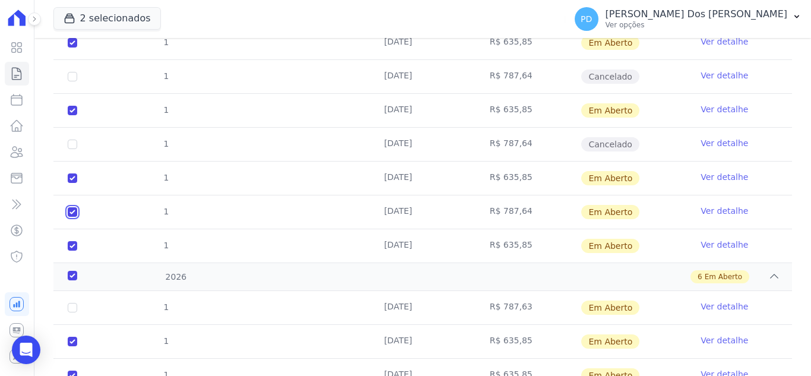
checkbox input "false"
checkbox input "true"
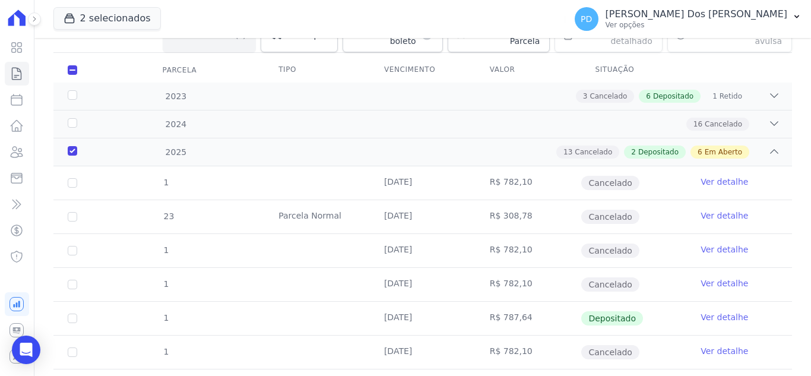
scroll to position [51, 0]
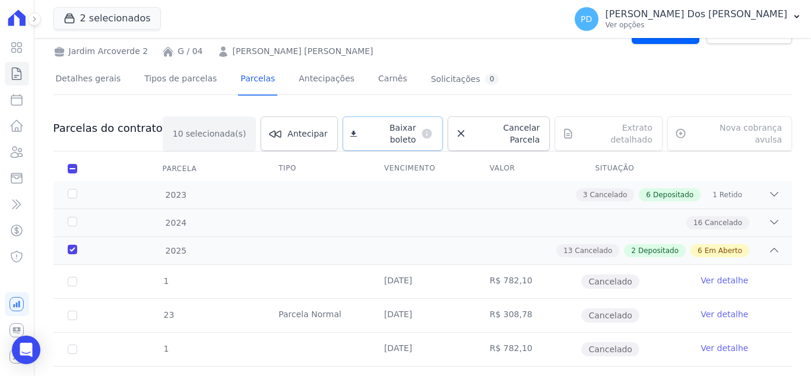
click at [400, 132] on span "Baixar boleto" at bounding box center [389, 134] width 54 height 24
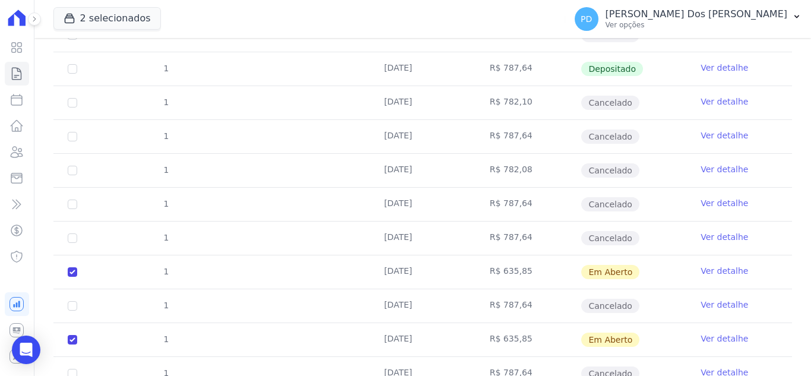
scroll to position [110, 0]
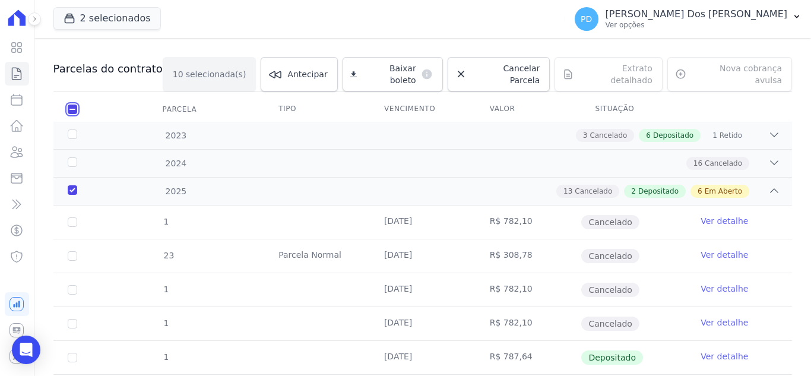
click at [75, 105] on input "checkbox" at bounding box center [73, 110] width 10 height 10
checkbox input "false"
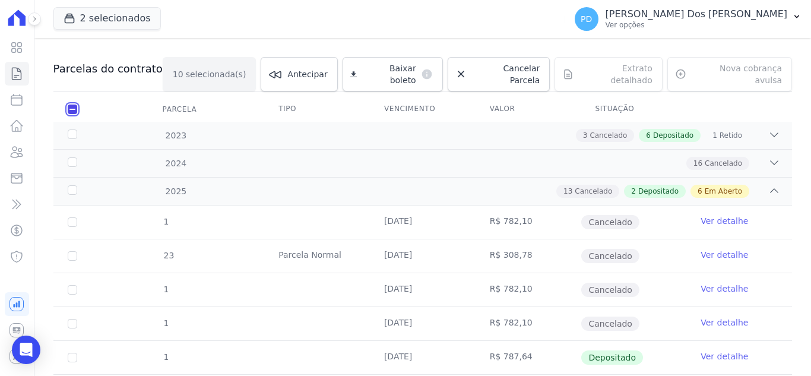
checkbox input "false"
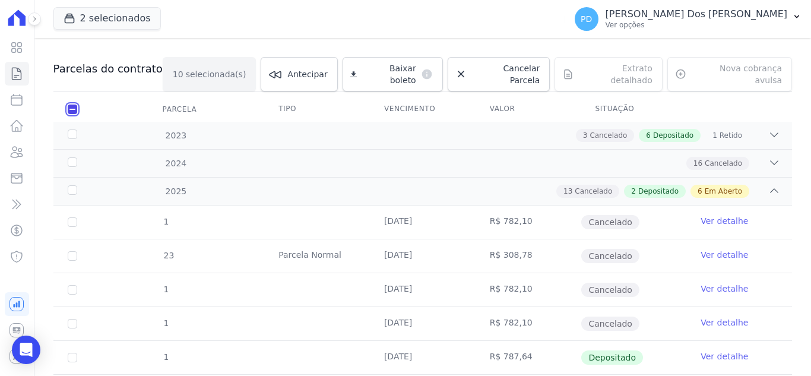
checkbox input "false"
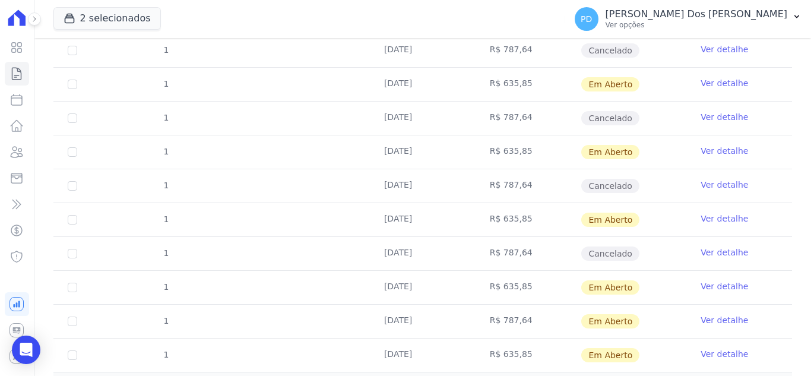
scroll to position [704, 0]
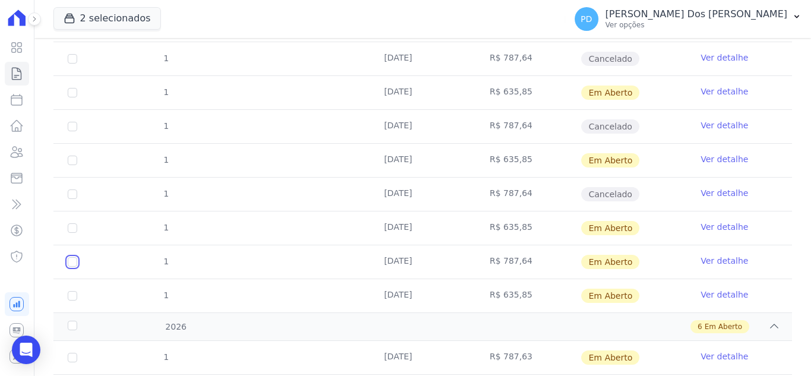
click at [69, 30] on input "checkbox" at bounding box center [73, 25] width 10 height 10
checkbox input "true"
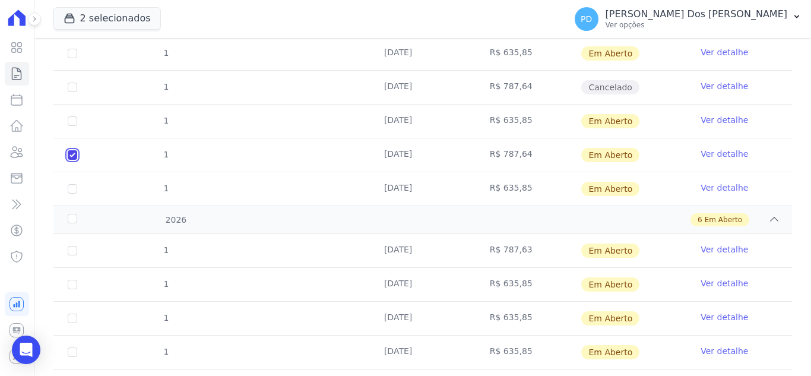
scroll to position [823, 0]
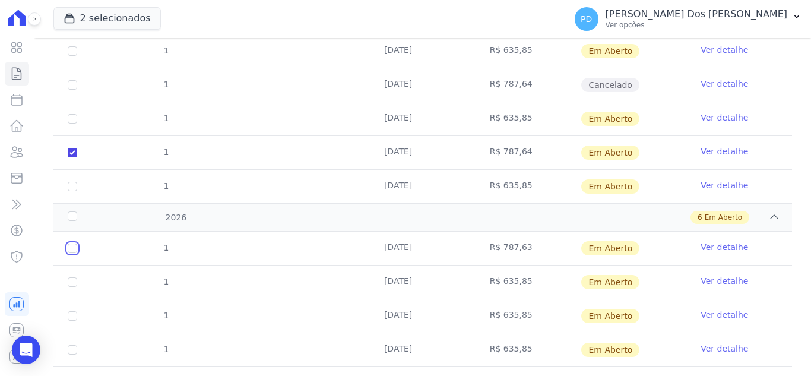
click at [71, 244] on input "checkbox" at bounding box center [73, 249] width 10 height 10
checkbox input "true"
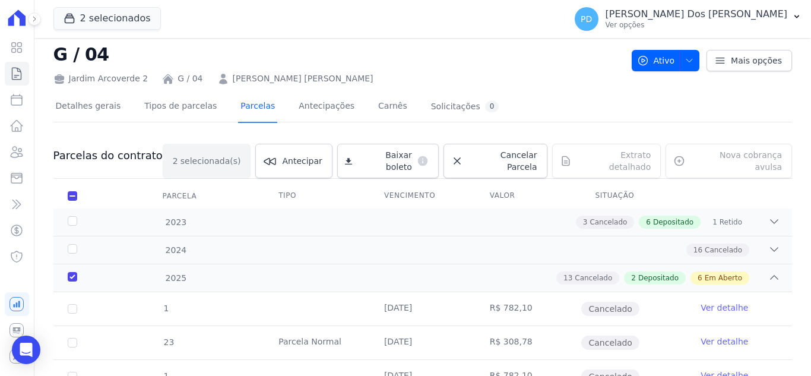
scroll to position [0, 0]
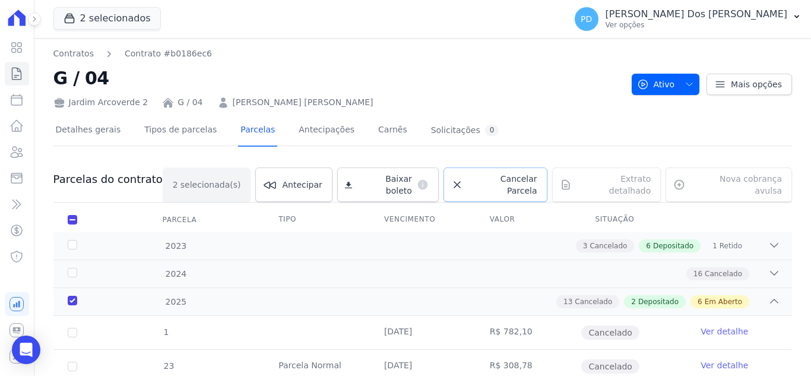
click at [497, 175] on span "Cancelar Parcela" at bounding box center [502, 185] width 69 height 24
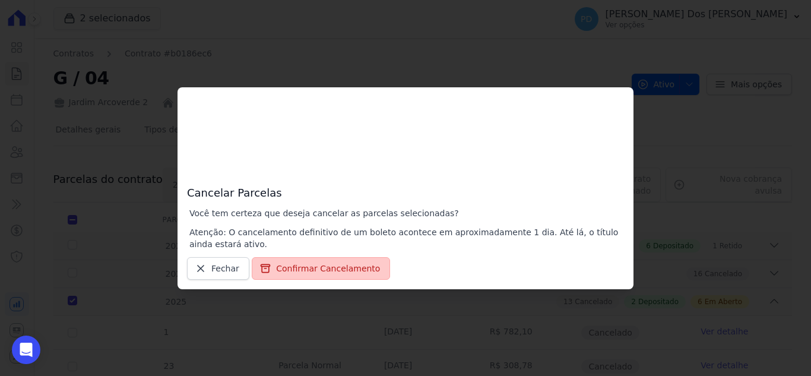
click at [298, 261] on button "Confirmar Cancelamento" at bounding box center [321, 268] width 138 height 23
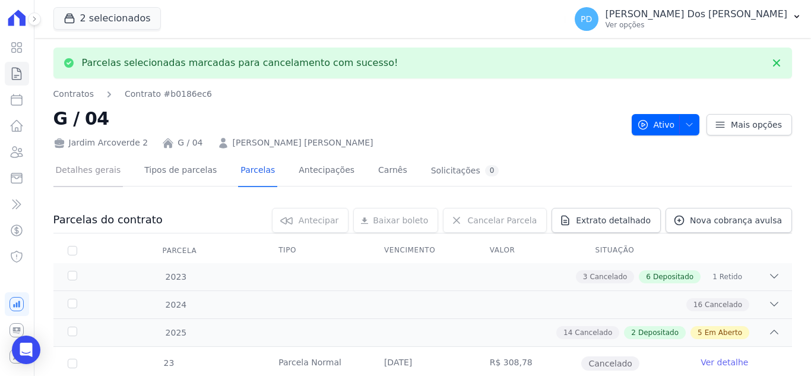
click at [105, 169] on link "Detalhes gerais" at bounding box center [88, 171] width 70 height 31
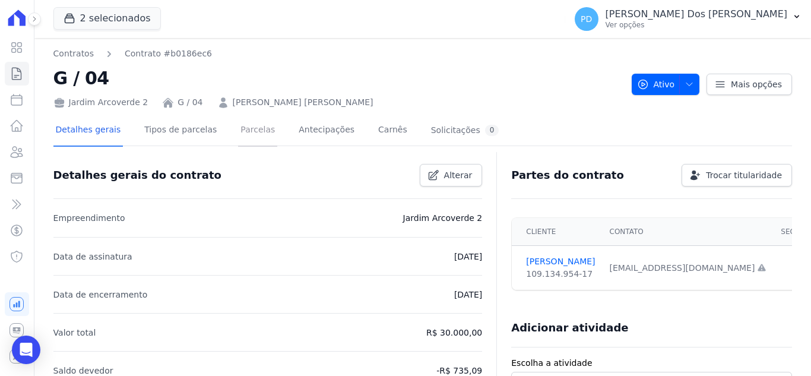
click at [245, 129] on link "Parcelas" at bounding box center [257, 130] width 39 height 31
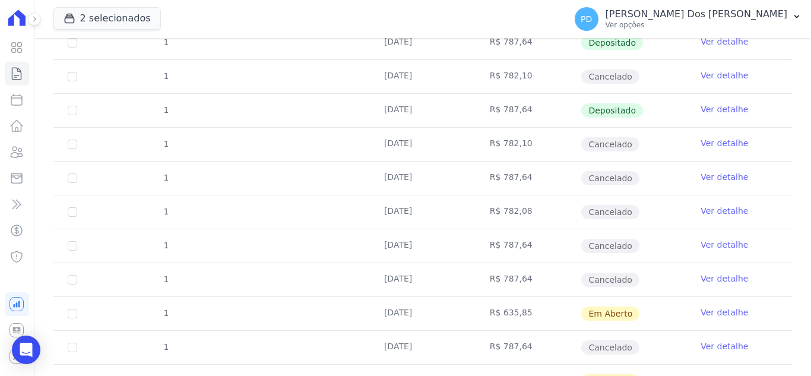
scroll to position [704, 0]
